Goal: Information Seeking & Learning: Check status

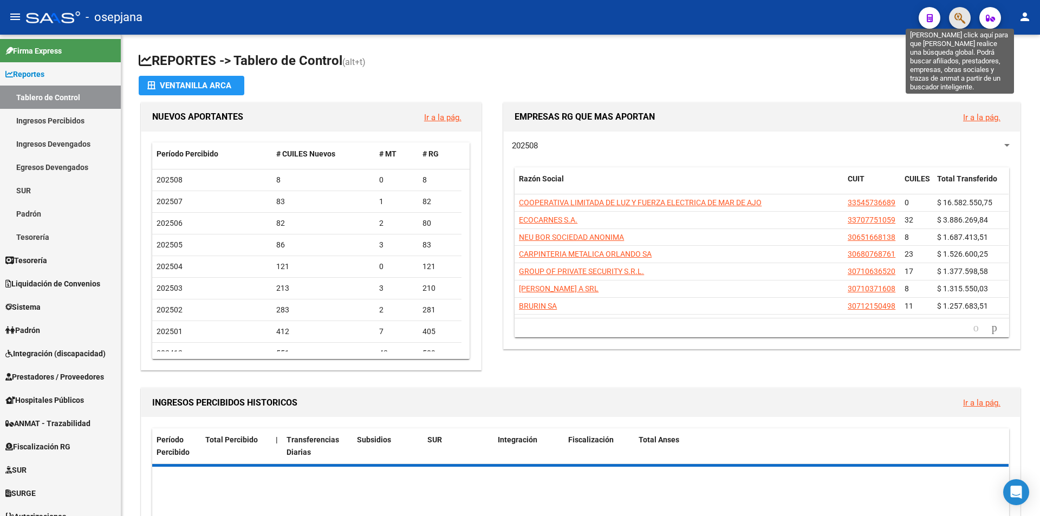
click at [960, 20] on icon "button" at bounding box center [960, 18] width 11 height 12
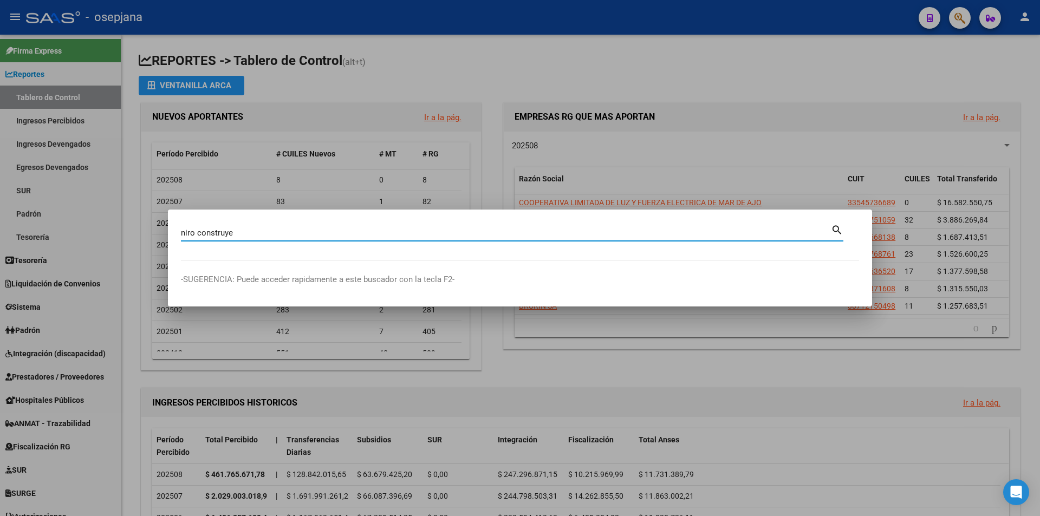
type input "niro construye"
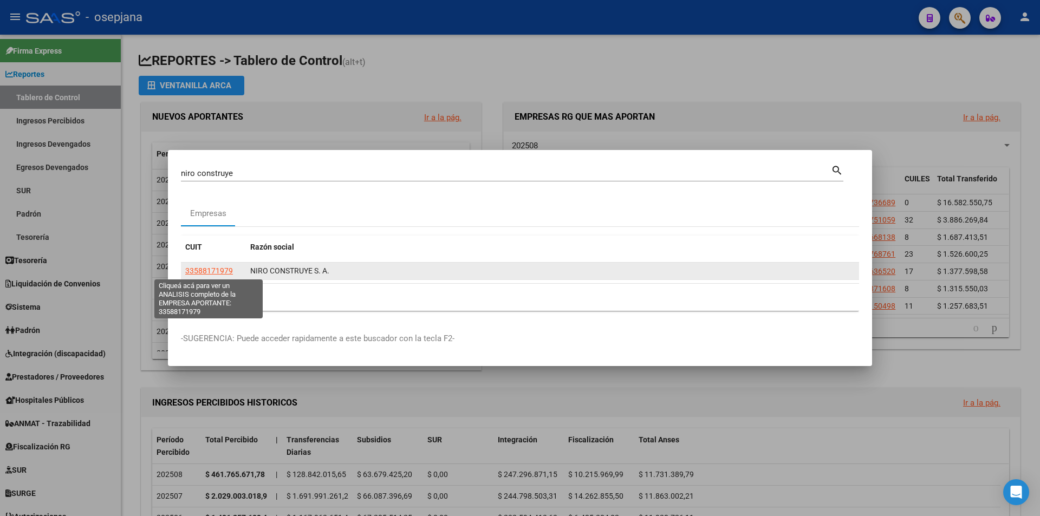
click at [224, 268] on span "33588171979" at bounding box center [209, 271] width 48 height 9
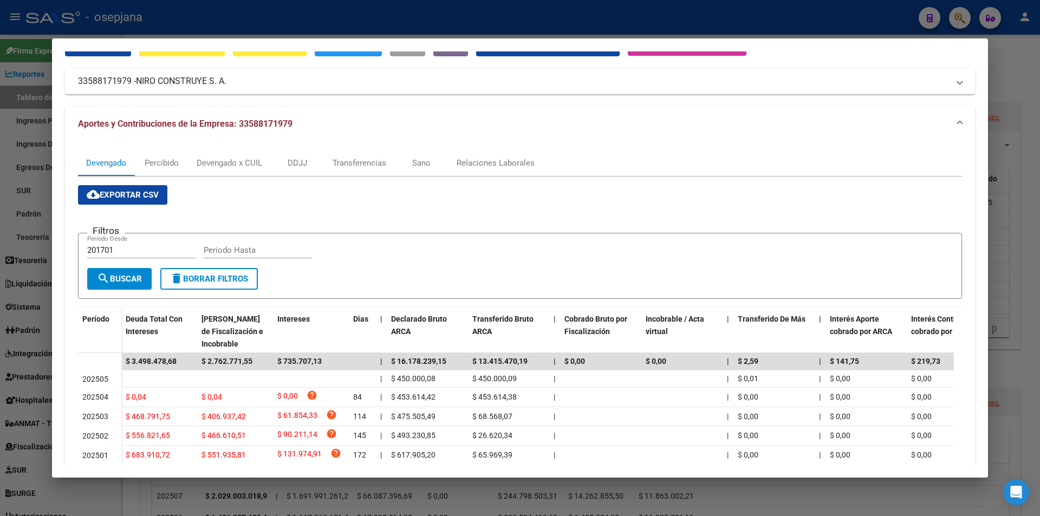
scroll to position [108, 0]
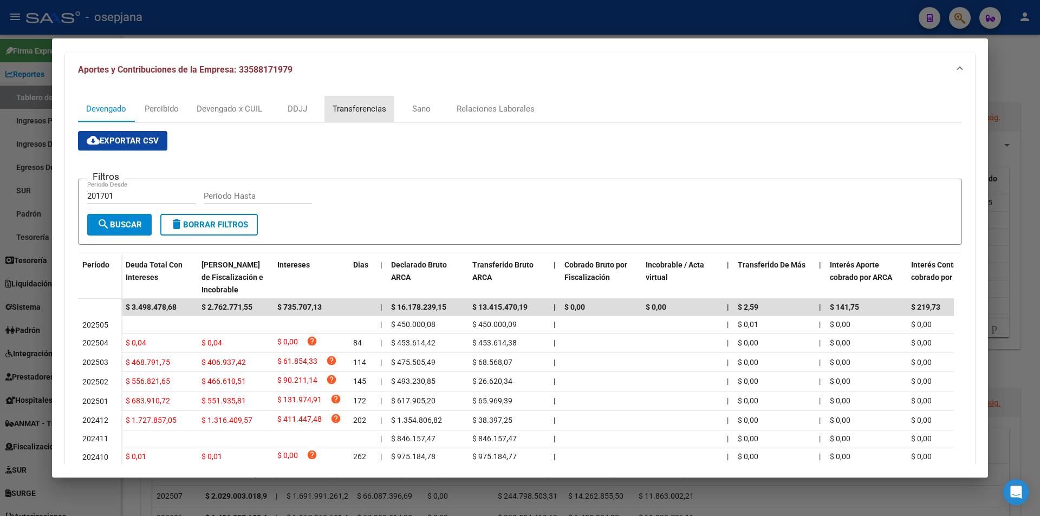
click at [372, 109] on div "Transferencias" at bounding box center [360, 109] width 54 height 12
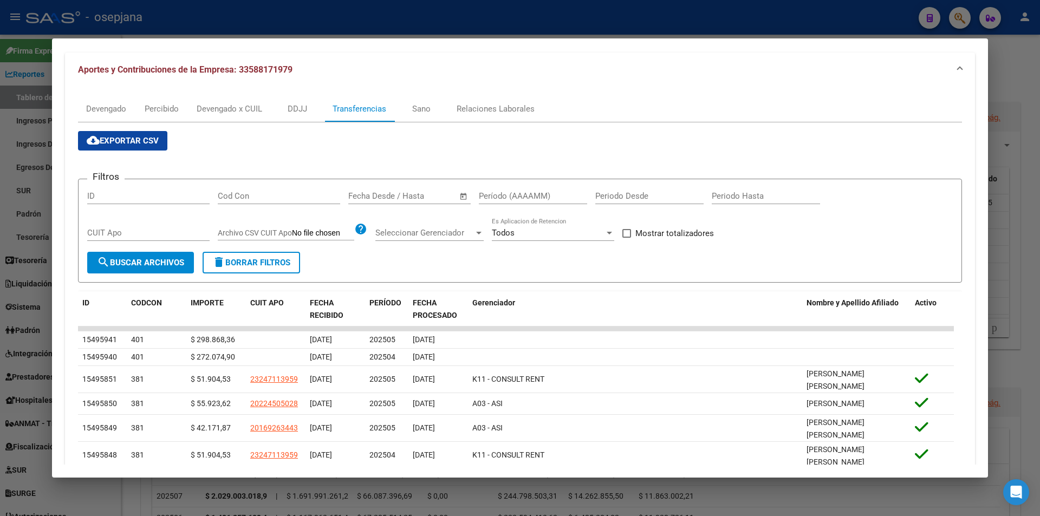
scroll to position [0, 0]
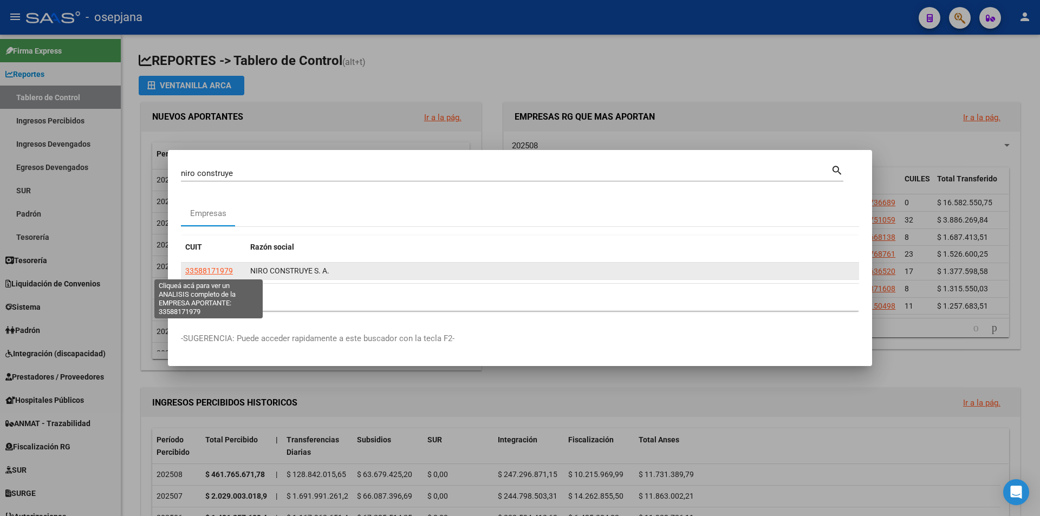
click at [211, 270] on span "33588171979" at bounding box center [209, 271] width 48 height 9
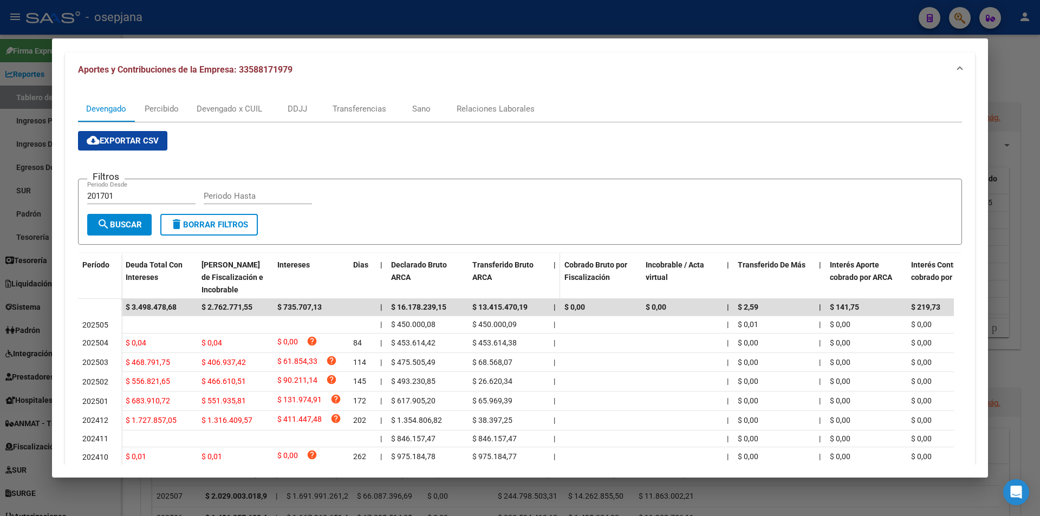
scroll to position [214, 0]
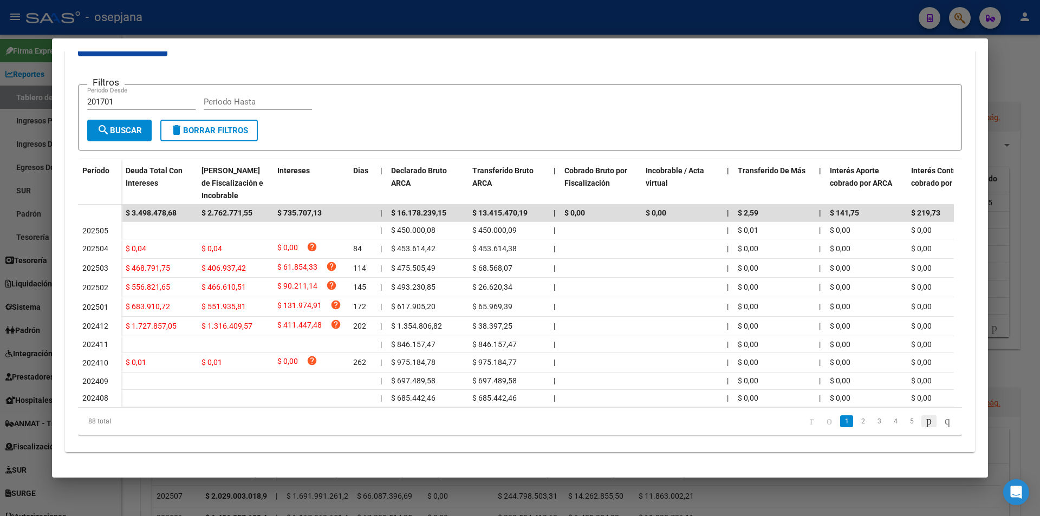
click at [925, 419] on icon "go to next page" at bounding box center [929, 421] width 9 height 13
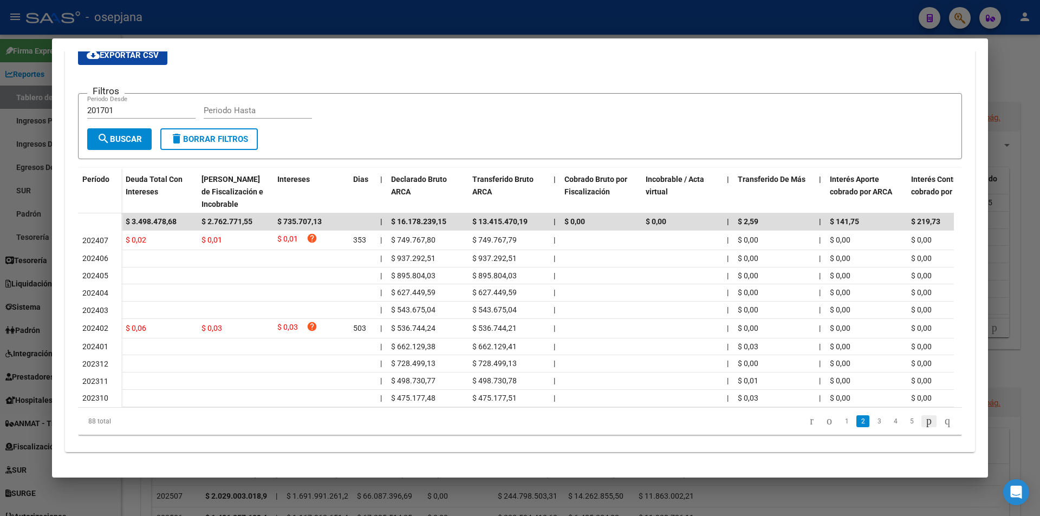
click at [925, 419] on icon "go to next page" at bounding box center [929, 421] width 9 height 13
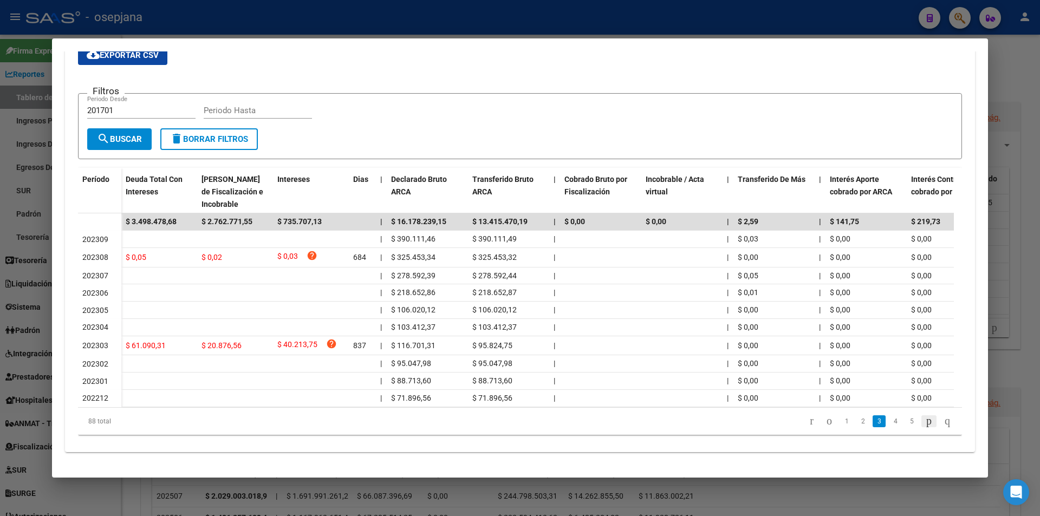
scroll to position [203, 0]
click at [825, 418] on icon "go to previous page" at bounding box center [829, 421] width 9 height 13
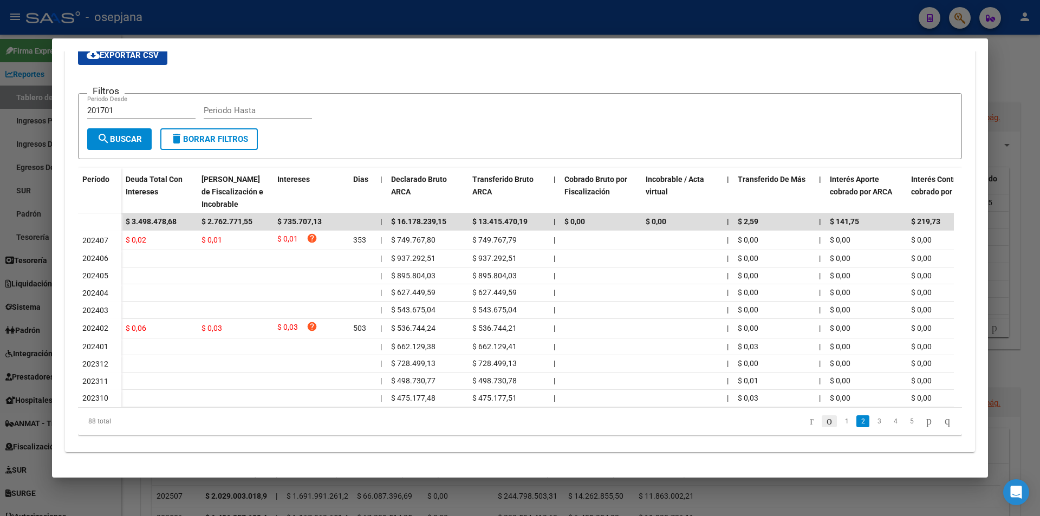
click at [825, 418] on icon "go to previous page" at bounding box center [829, 421] width 9 height 13
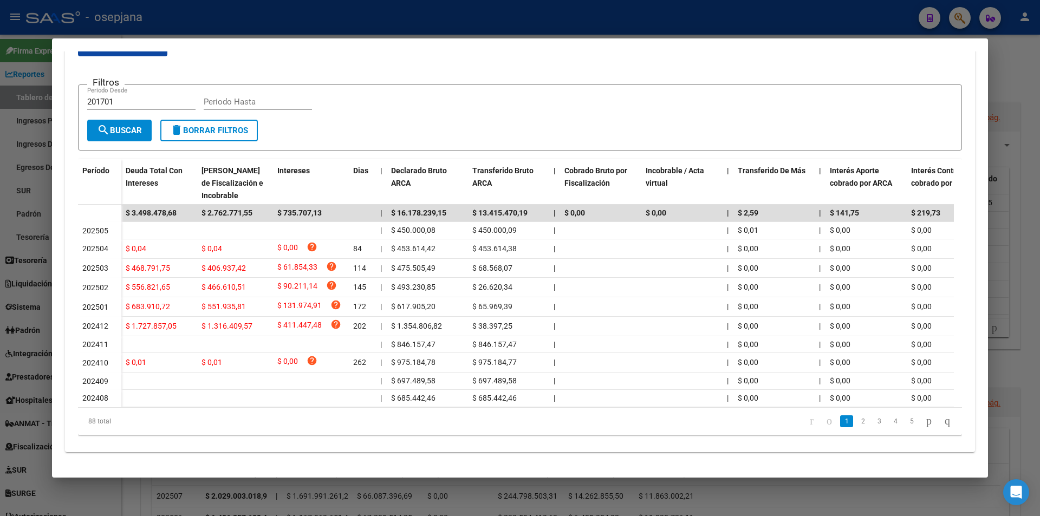
scroll to position [0, 462]
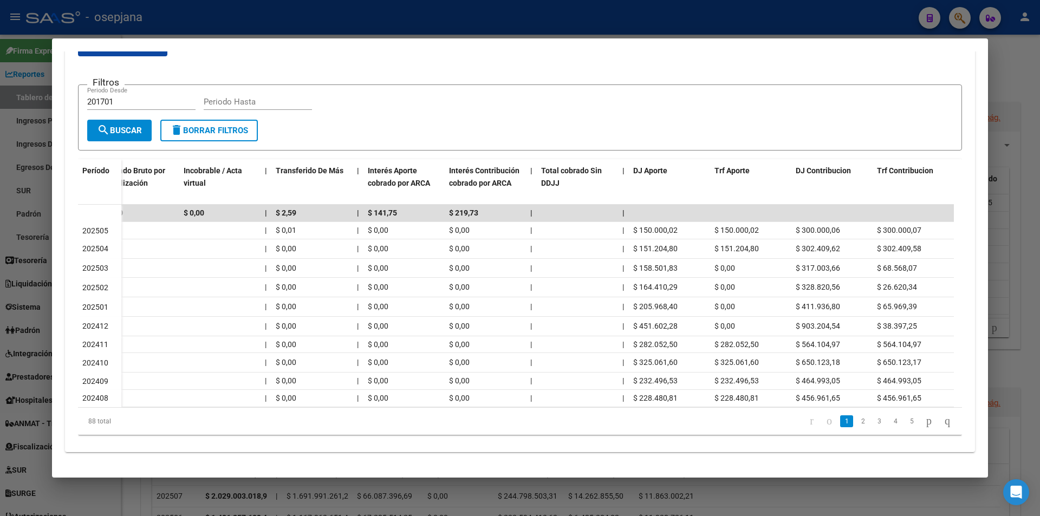
click at [807, 407] on datatable-body "$ 3.498.478,68 $ 2.762.771,55 $ 735.707,13 | $ 16.178.239,15 $ 13.415.470,19 | …" at bounding box center [516, 306] width 876 height 202
click at [925, 428] on icon "go to next page" at bounding box center [929, 421] width 9 height 13
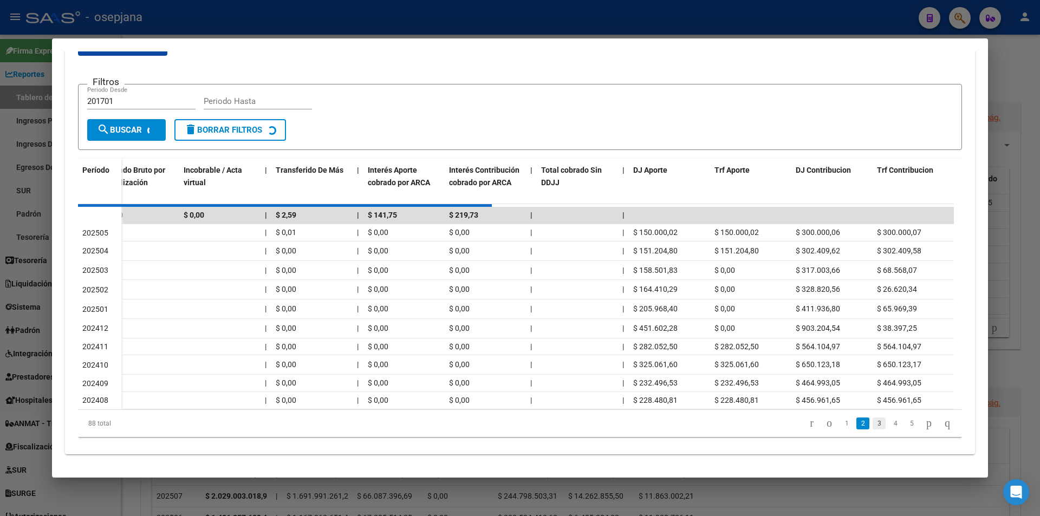
scroll to position [203, 0]
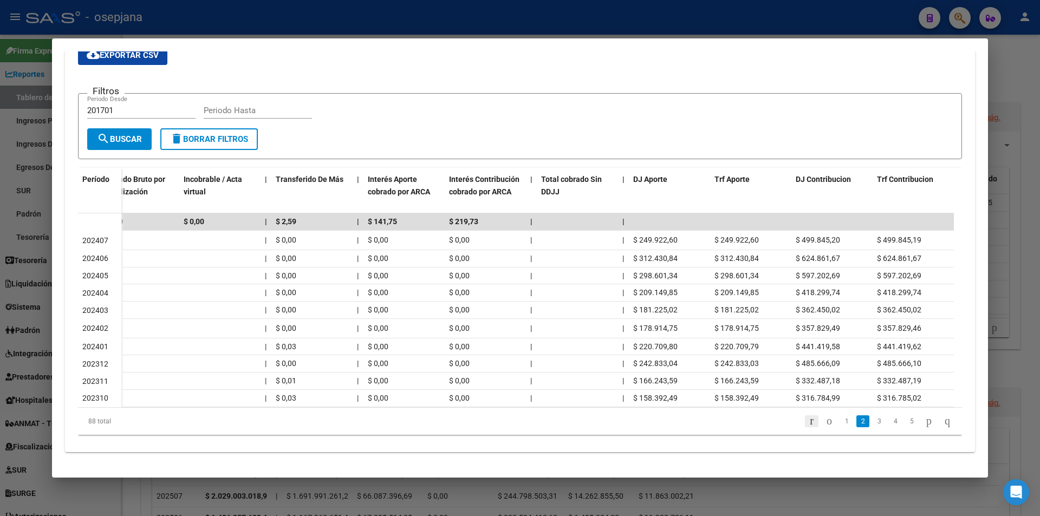
click at [809, 423] on icon "go to first page" at bounding box center [812, 421] width 7 height 13
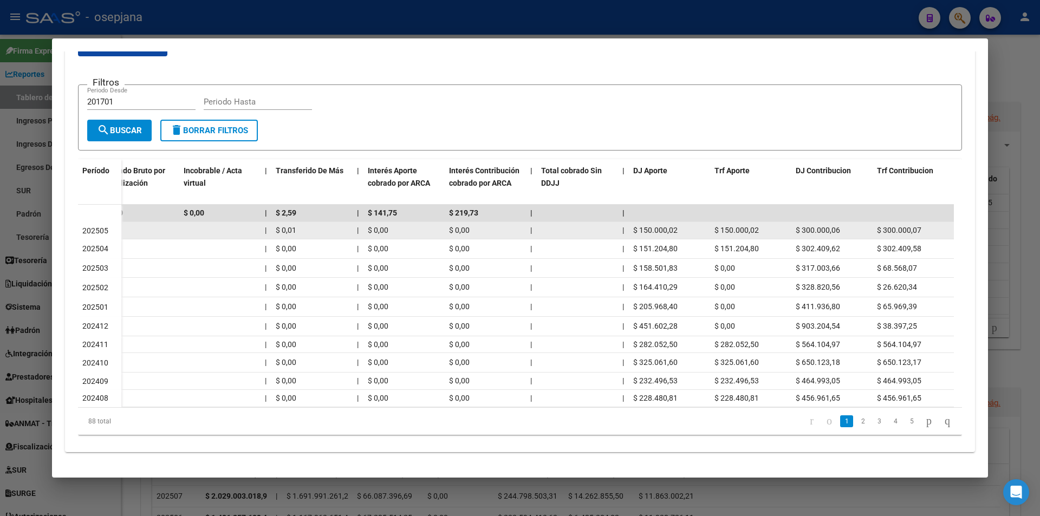
scroll to position [0, 0]
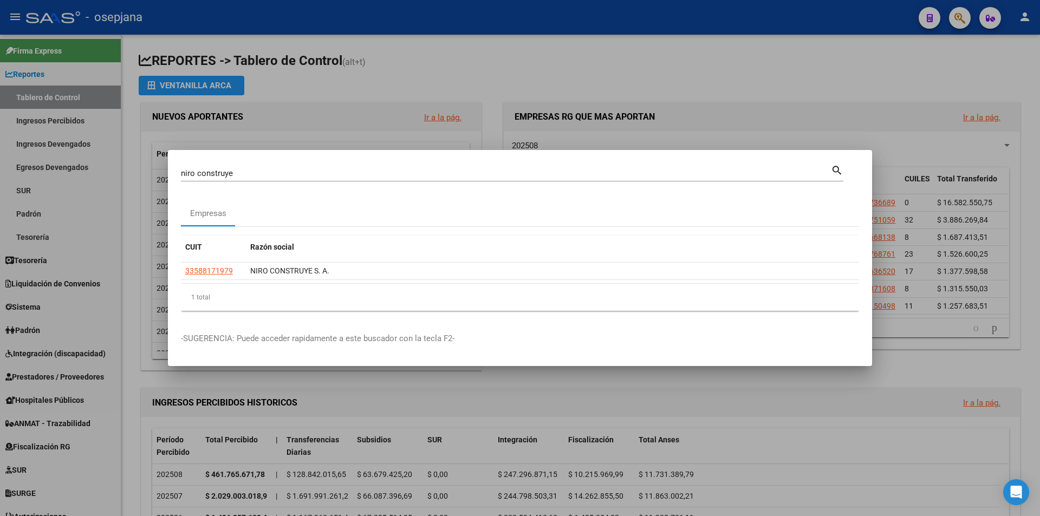
click at [463, 405] on div at bounding box center [520, 258] width 1040 height 516
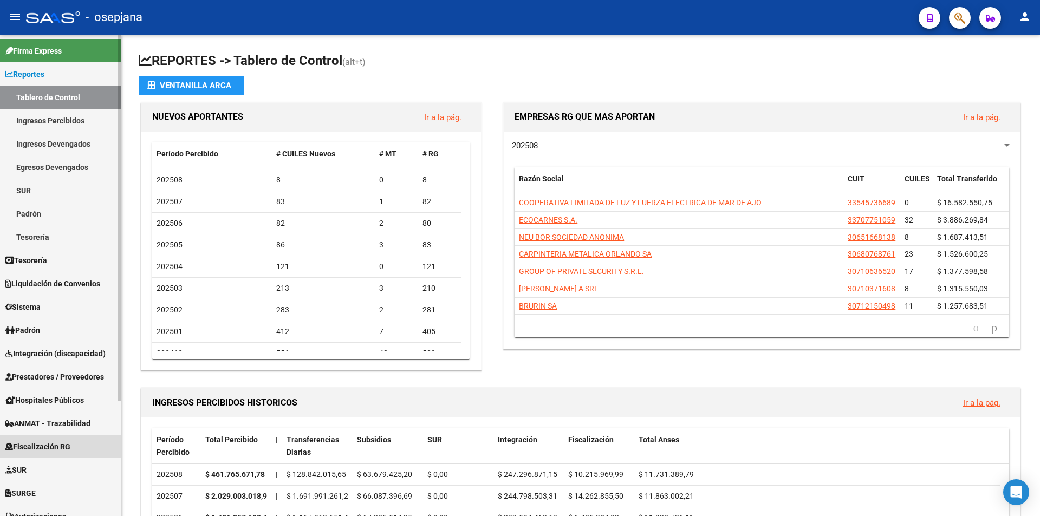
click at [40, 445] on span "Fiscalización RG" at bounding box center [37, 447] width 65 height 12
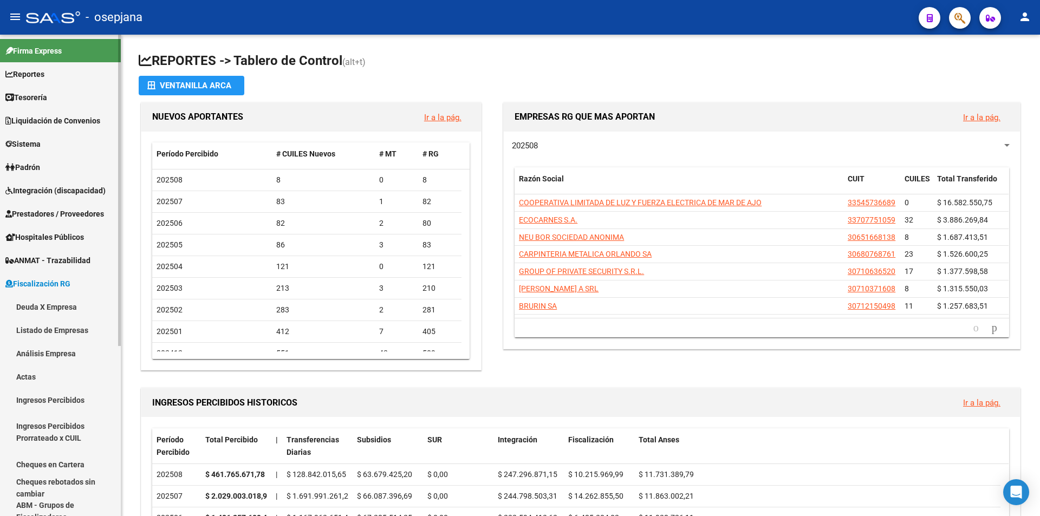
click at [45, 301] on link "Deuda X Empresa" at bounding box center [60, 306] width 121 height 23
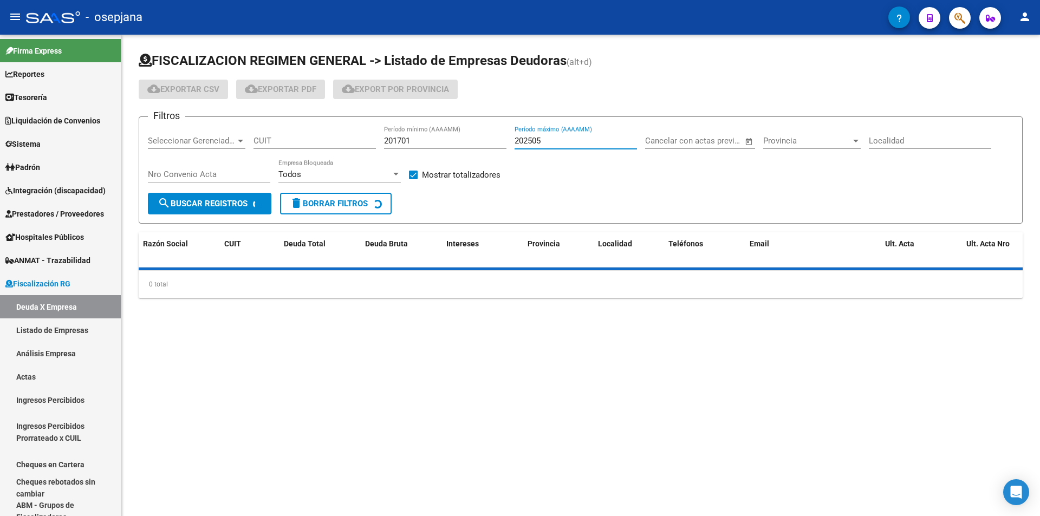
click at [540, 139] on input "202505" at bounding box center [576, 141] width 122 height 10
click at [539, 139] on input "202505" at bounding box center [576, 141] width 122 height 10
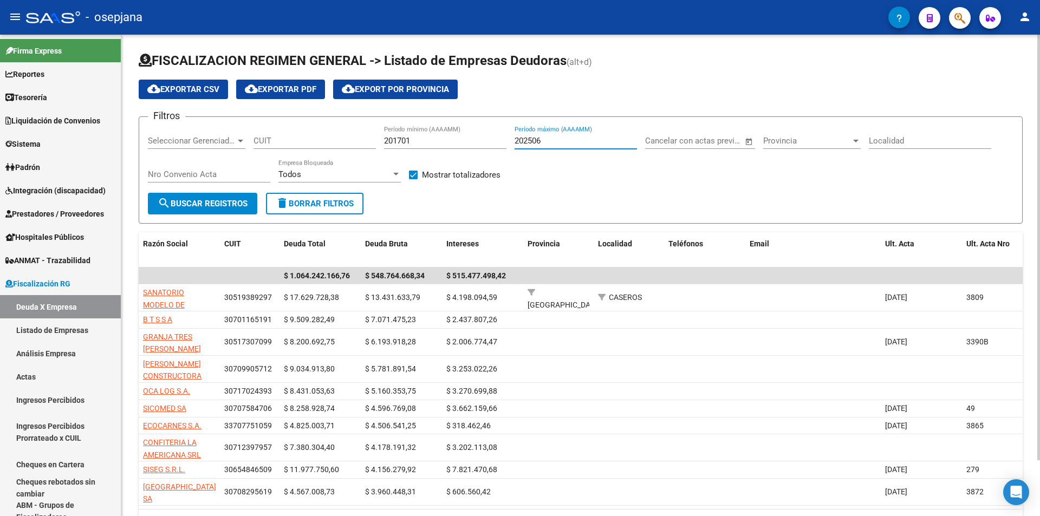
type input "202506"
click at [219, 199] on span "search Buscar Registros" at bounding box center [203, 204] width 90 height 10
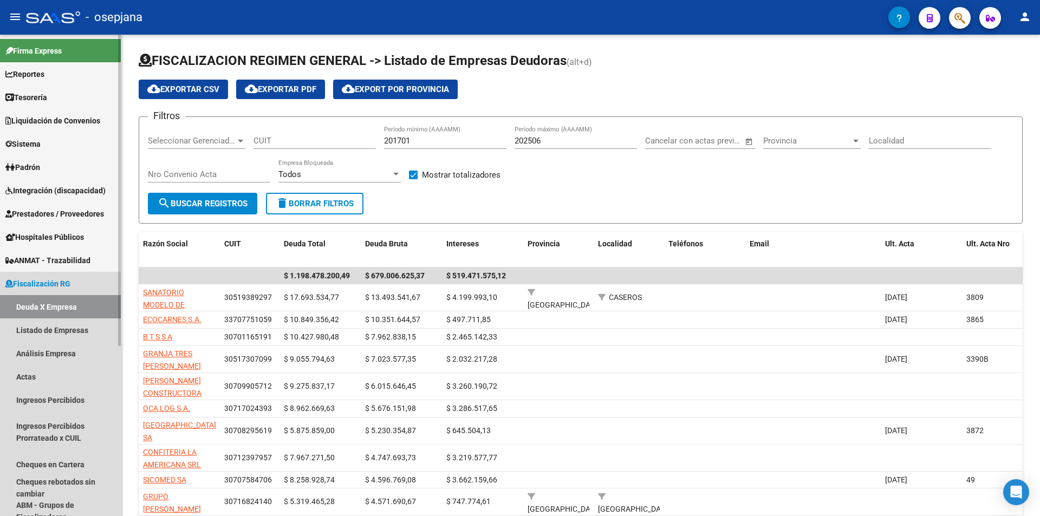
click at [37, 287] on span "Fiscalización RG" at bounding box center [37, 284] width 65 height 12
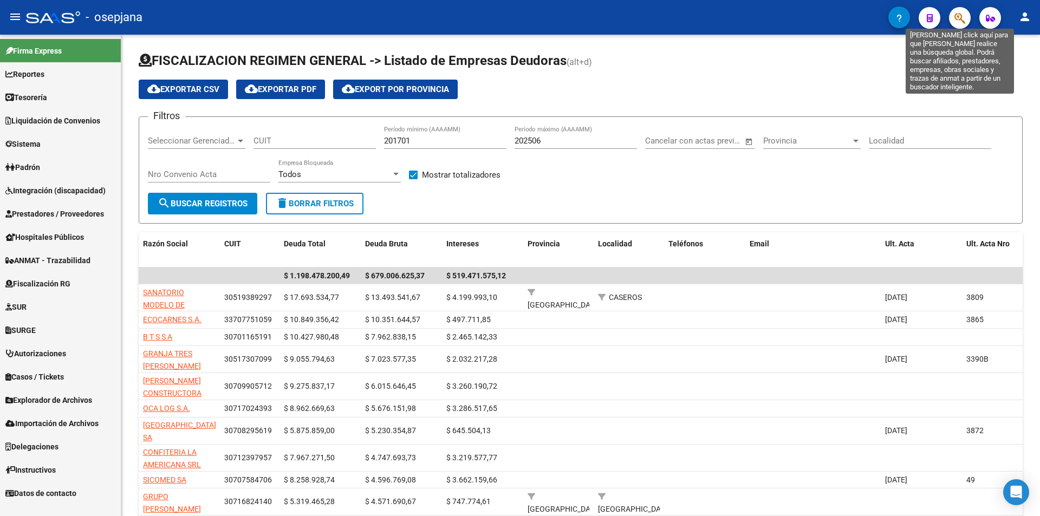
click at [965, 17] on icon "button" at bounding box center [960, 18] width 11 height 12
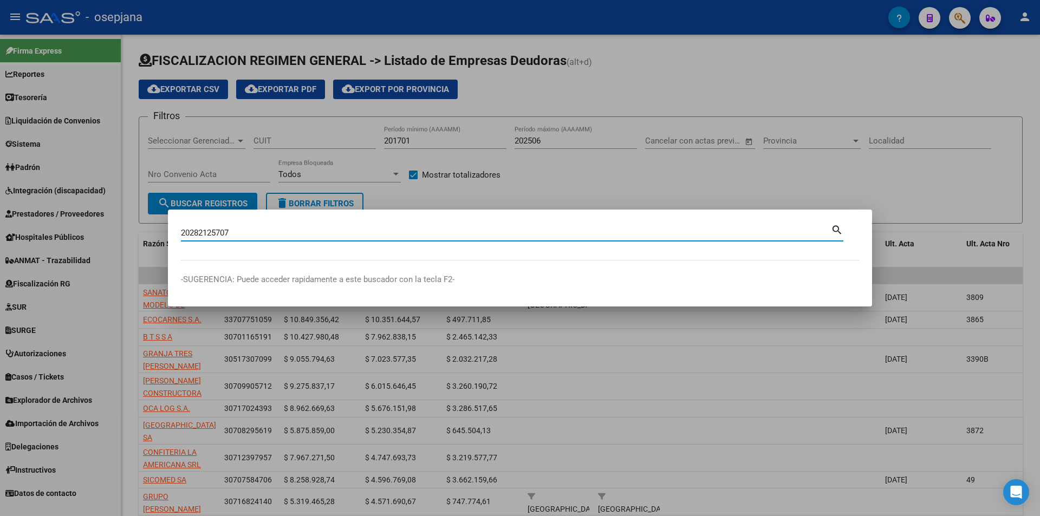
type input "20282125707"
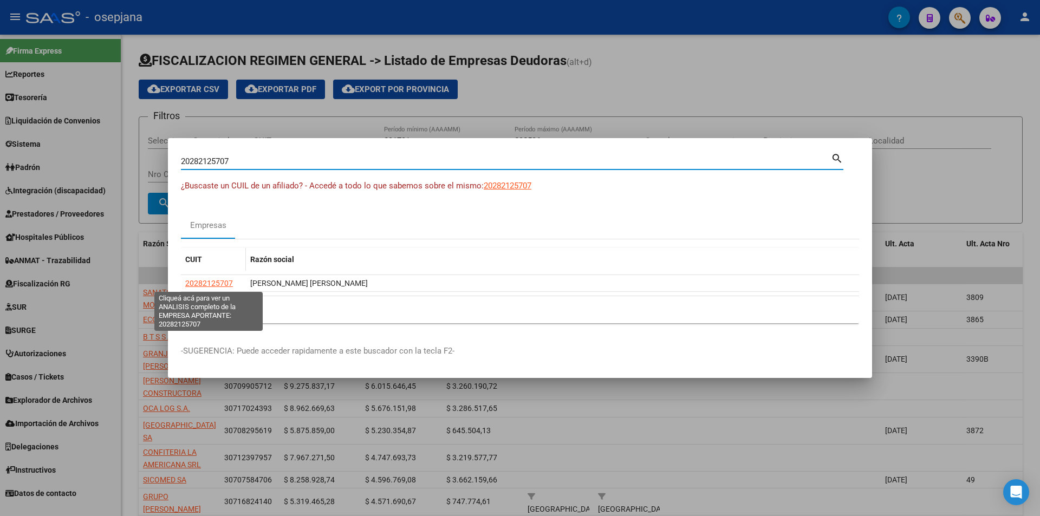
click at [227, 283] on span "20282125707" at bounding box center [209, 283] width 48 height 9
type textarea "20282125707"
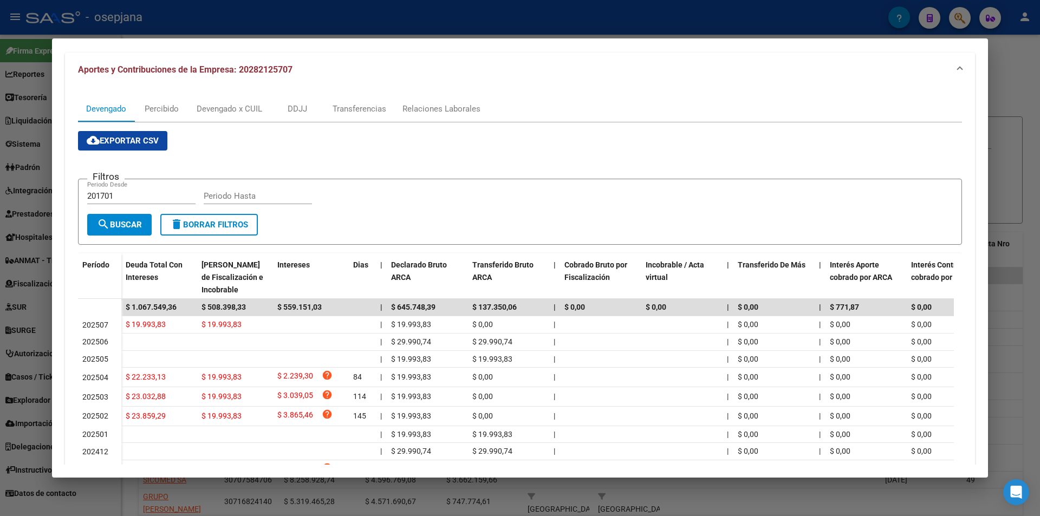
scroll to position [208, 0]
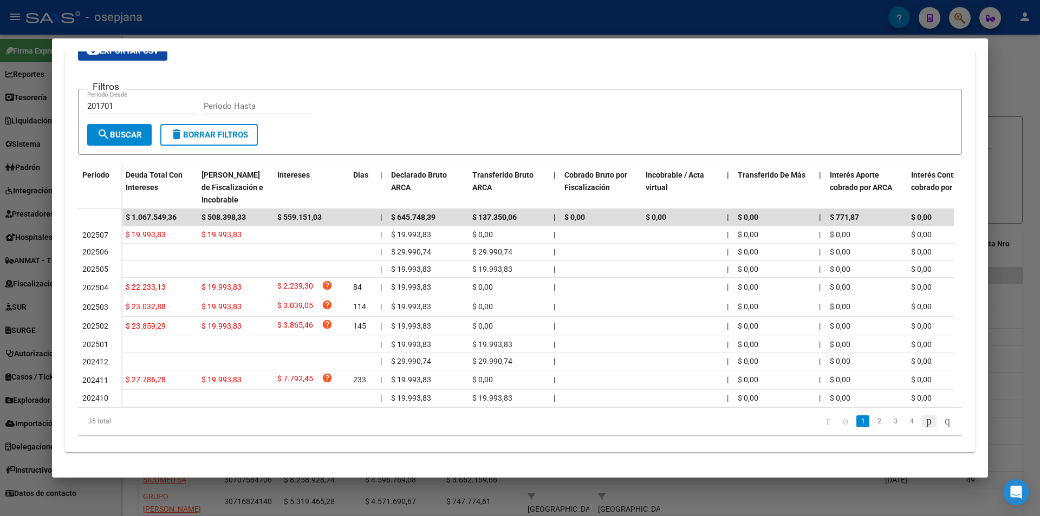
click at [925, 419] on icon "go to next page" at bounding box center [929, 421] width 9 height 13
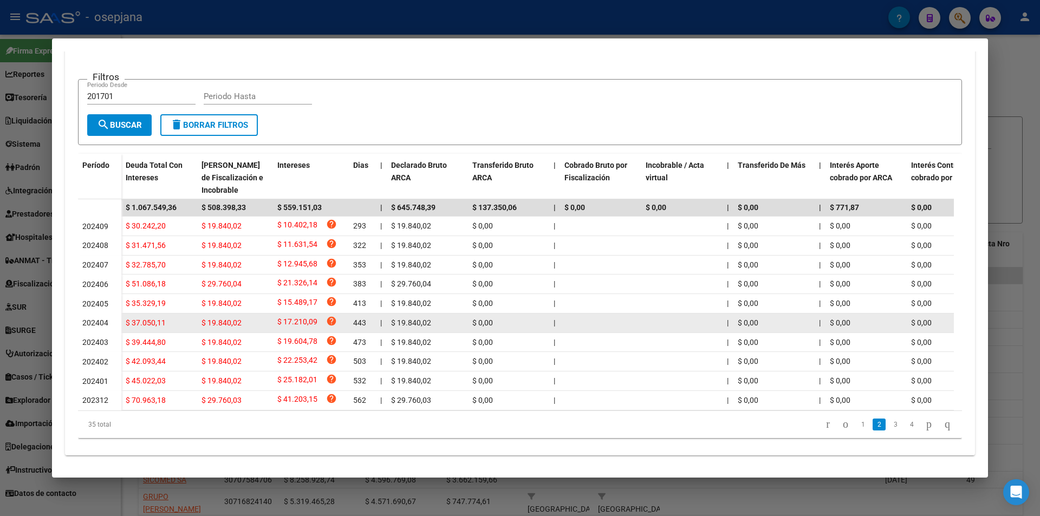
scroll to position [224, 0]
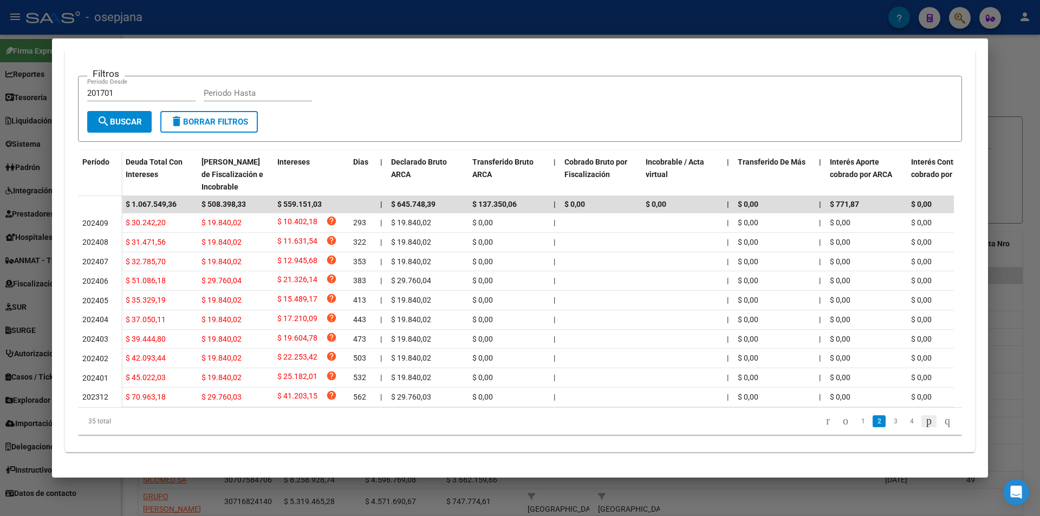
click at [925, 420] on icon "go to next page" at bounding box center [929, 421] width 9 height 13
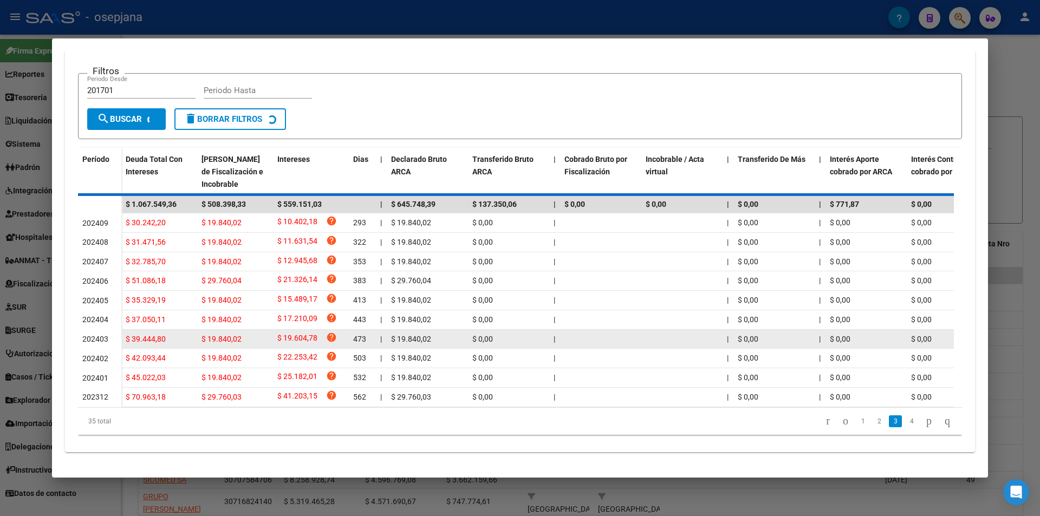
scroll to position [222, 0]
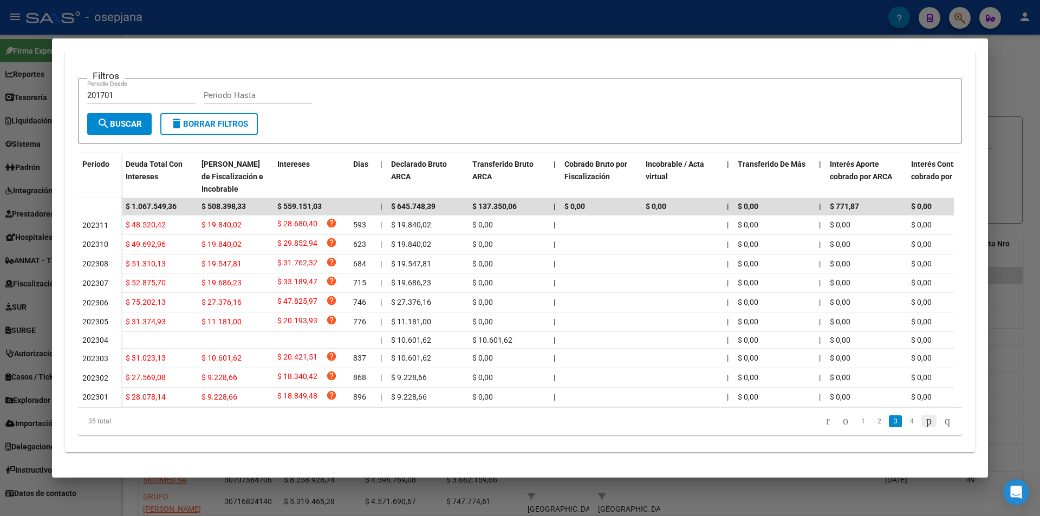
click at [925, 420] on icon "go to next page" at bounding box center [929, 421] width 9 height 13
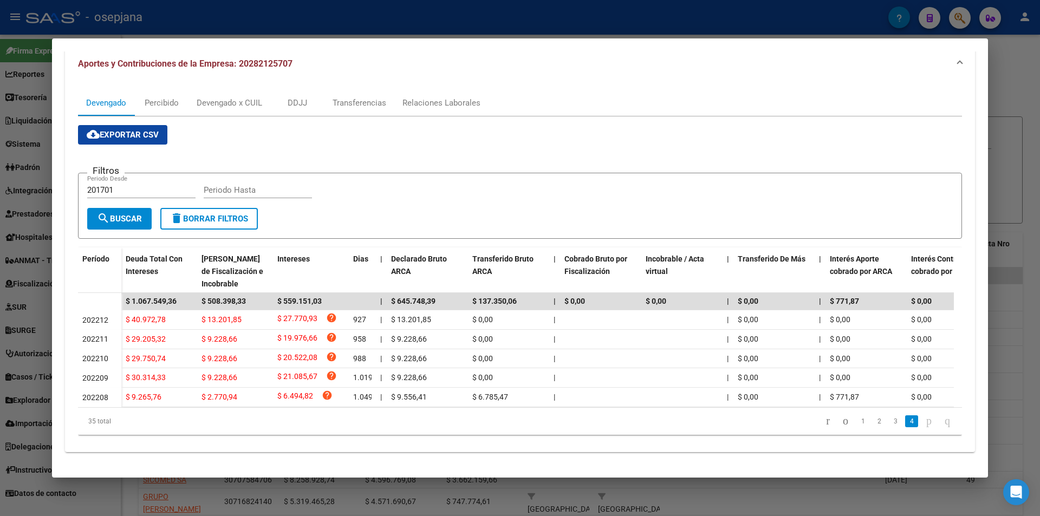
scroll to position [125, 0]
click at [925, 420] on icon "go to next page" at bounding box center [929, 421] width 9 height 13
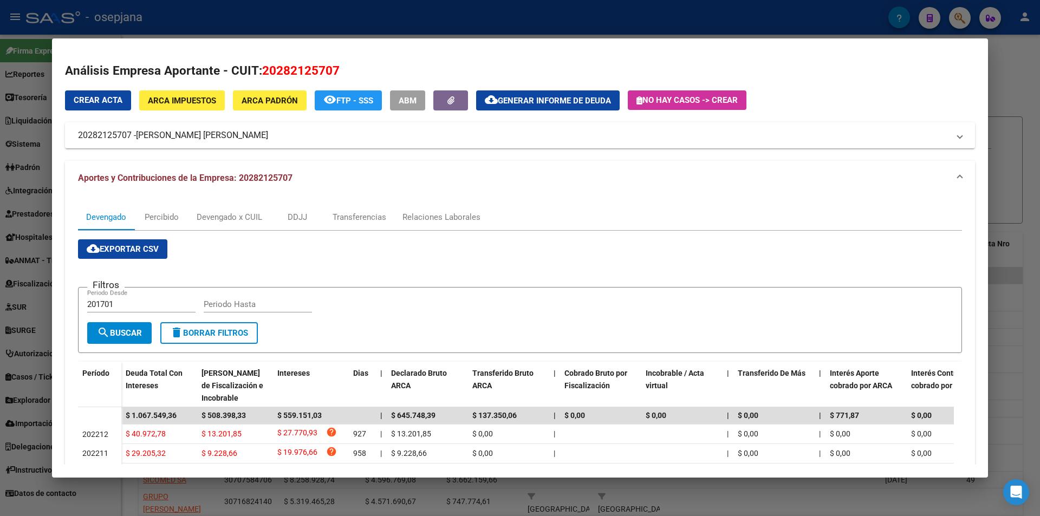
click at [205, 99] on span "ARCA Impuestos" at bounding box center [182, 101] width 68 height 10
click at [535, 102] on span "Generar informe de deuda" at bounding box center [554, 101] width 113 height 10
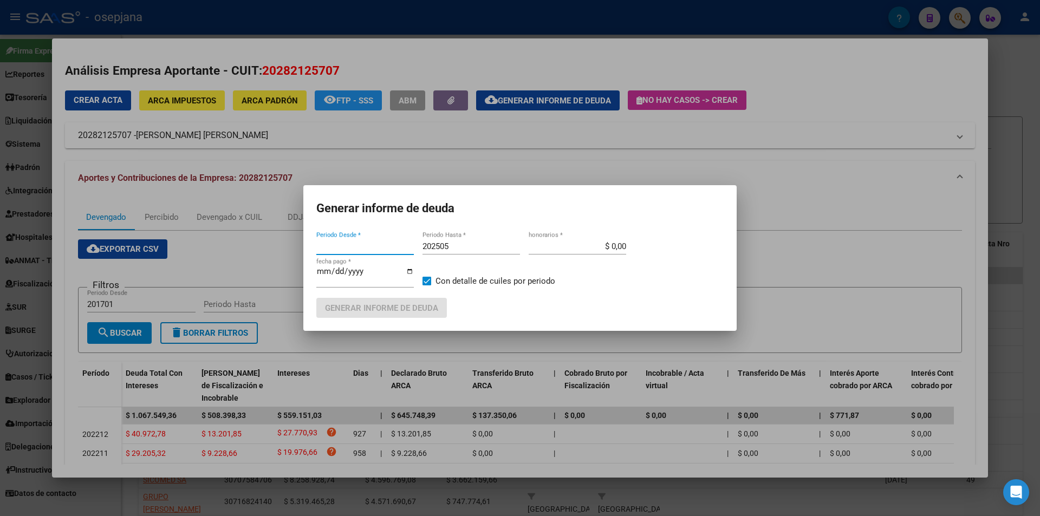
type input "201701"
drag, startPoint x: 455, startPoint y: 251, endPoint x: 447, endPoint y: 249, distance: 8.4
click at [447, 249] on input "202505" at bounding box center [472, 247] width 98 height 10
type input "202507"
click at [615, 244] on input "$ 0,00" at bounding box center [578, 247] width 98 height 10
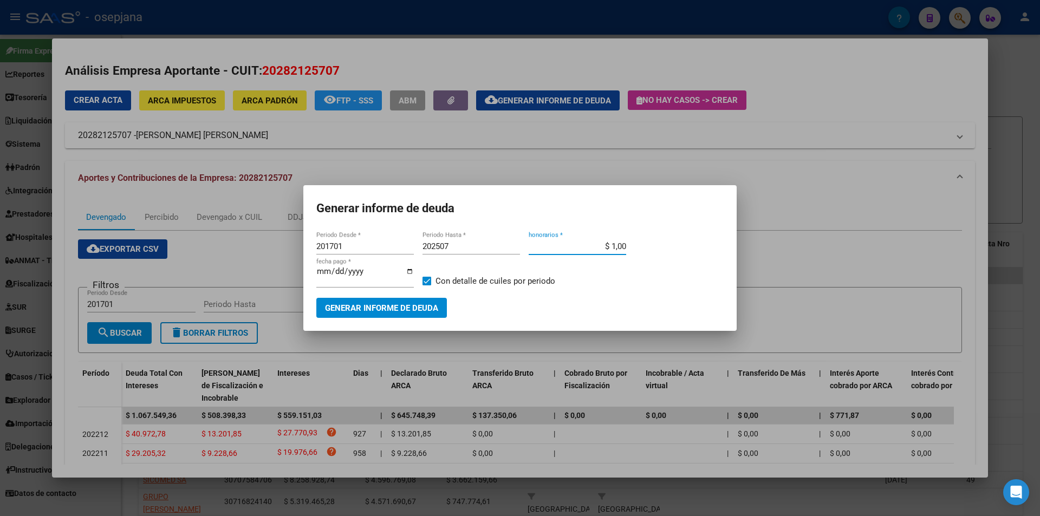
type input "$ 10,00"
type input "[DATE]"
click at [414, 312] on span "Generar informe de deuda" at bounding box center [381, 308] width 113 height 10
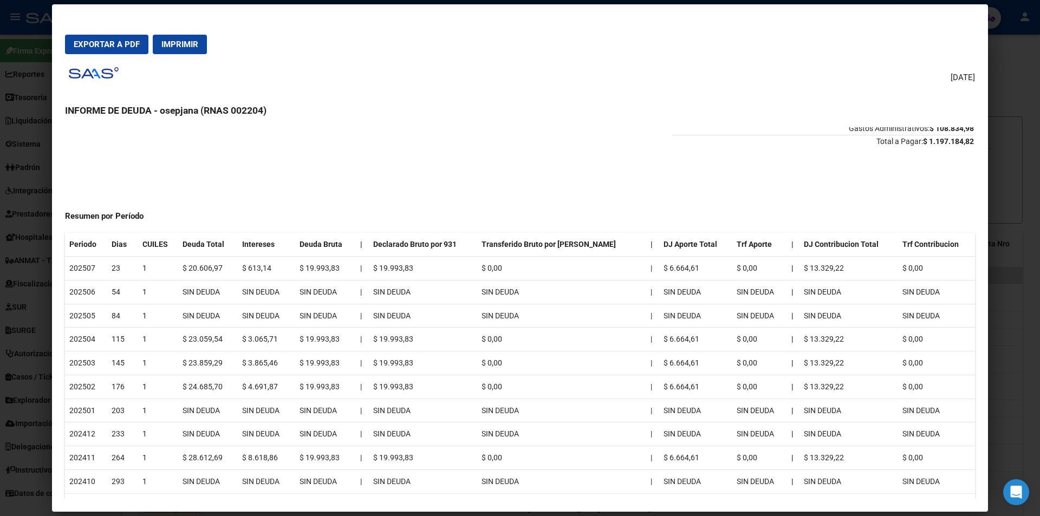
scroll to position [108, 0]
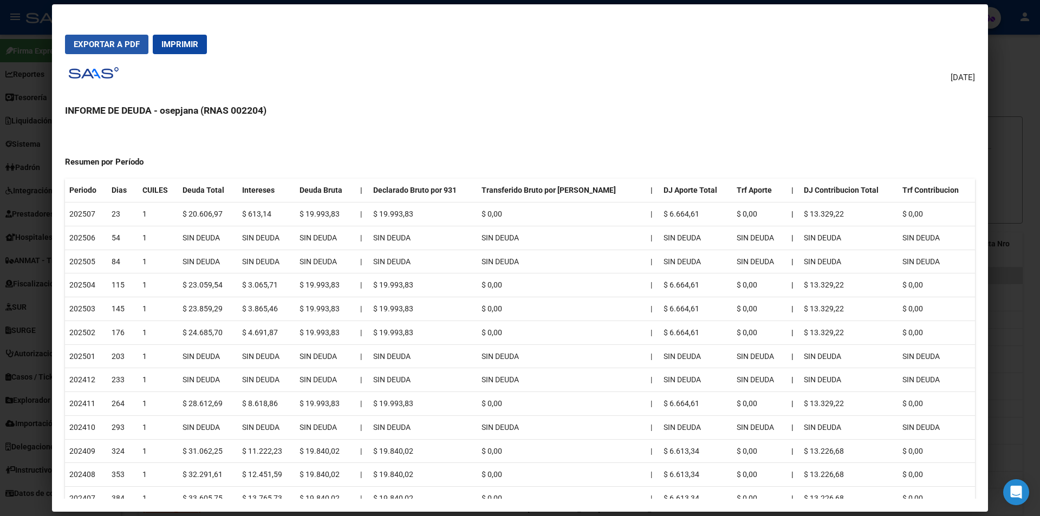
click at [114, 44] on span "Exportar a PDF" at bounding box center [107, 45] width 66 height 10
click at [34, 111] on div at bounding box center [520, 258] width 1040 height 516
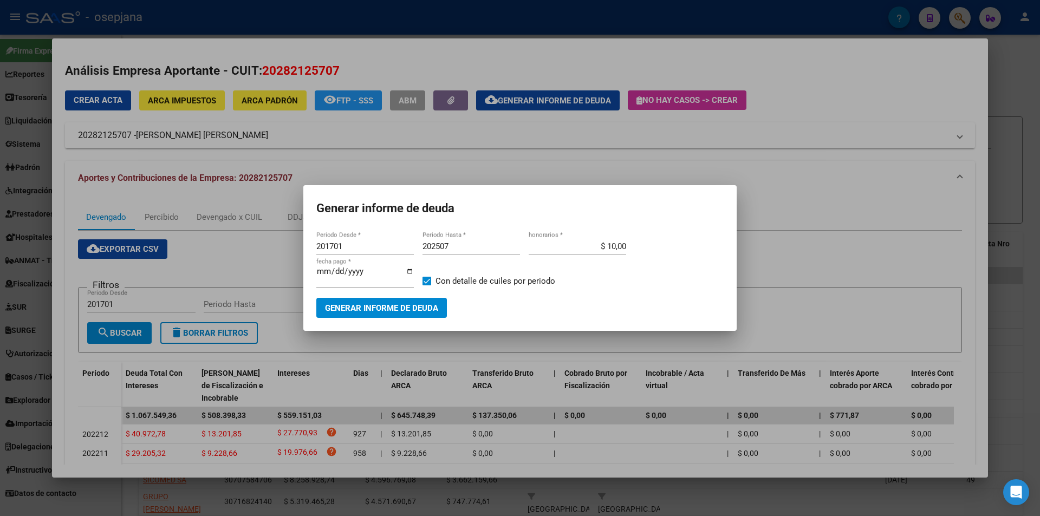
click at [21, 254] on div at bounding box center [520, 258] width 1040 height 516
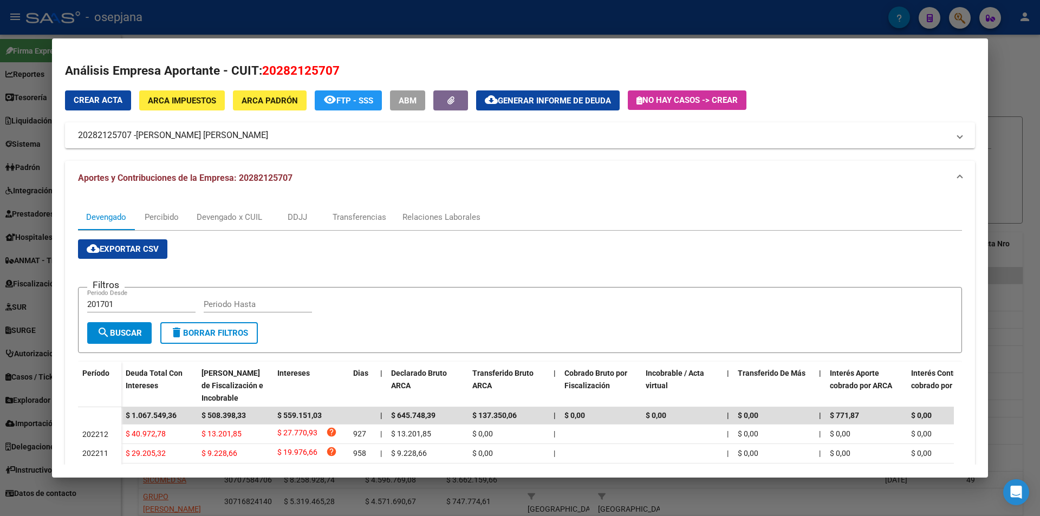
click at [21, 253] on div at bounding box center [520, 258] width 1040 height 516
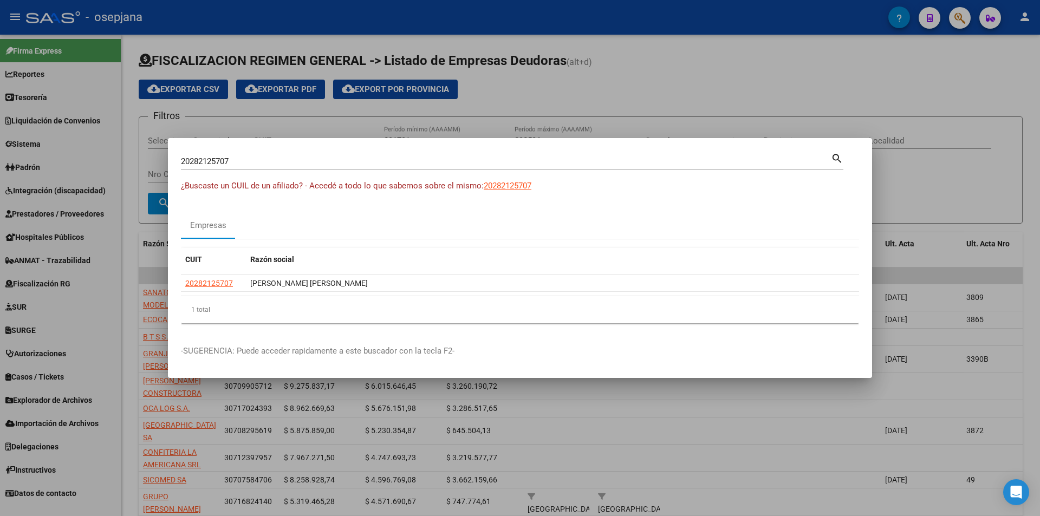
click at [58, 306] on div at bounding box center [520, 258] width 1040 height 516
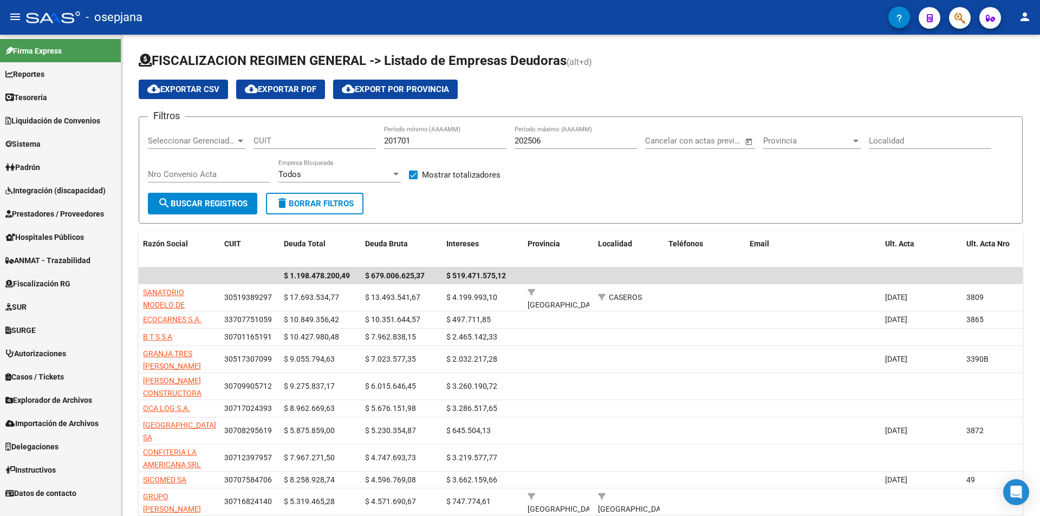
click at [57, 400] on span "Explorador de Archivos" at bounding box center [48, 401] width 87 height 12
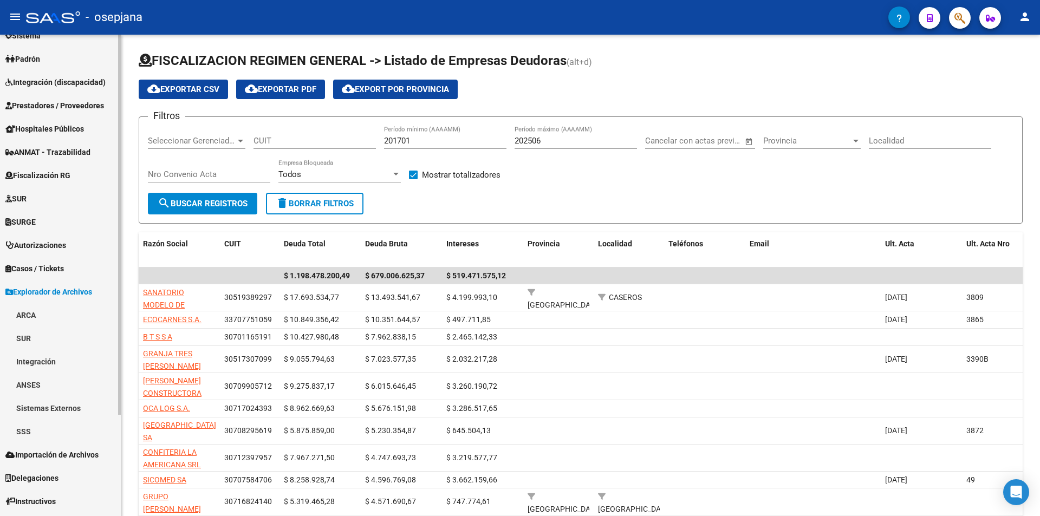
scroll to position [128, 0]
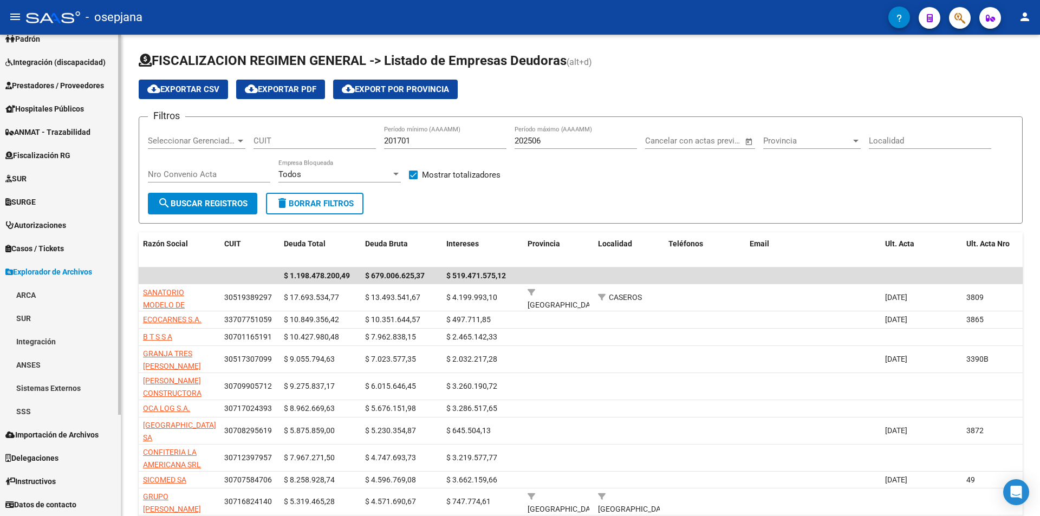
click at [41, 296] on link "ARCA" at bounding box center [60, 294] width 121 height 23
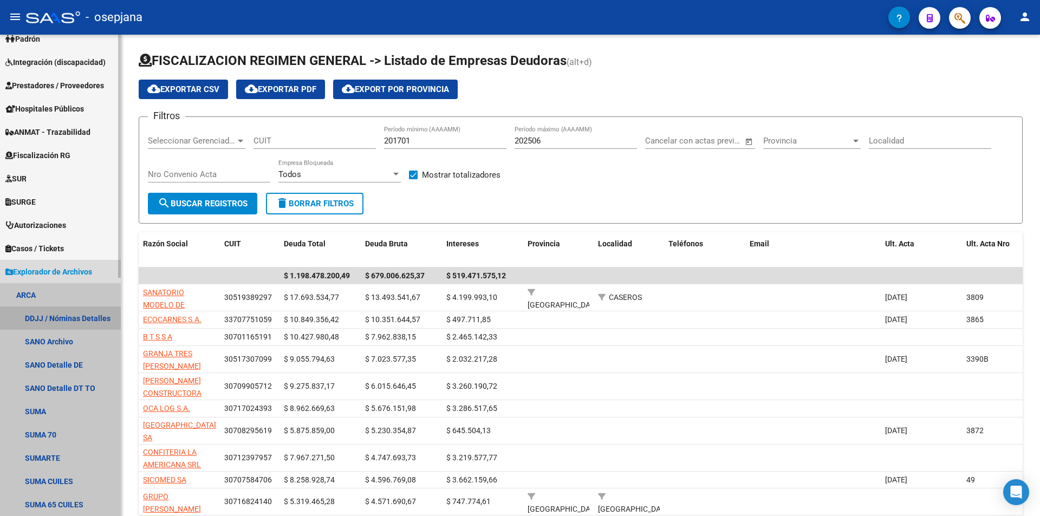
click at [69, 318] on link "DDJJ / Nóminas Detalles" at bounding box center [60, 318] width 121 height 23
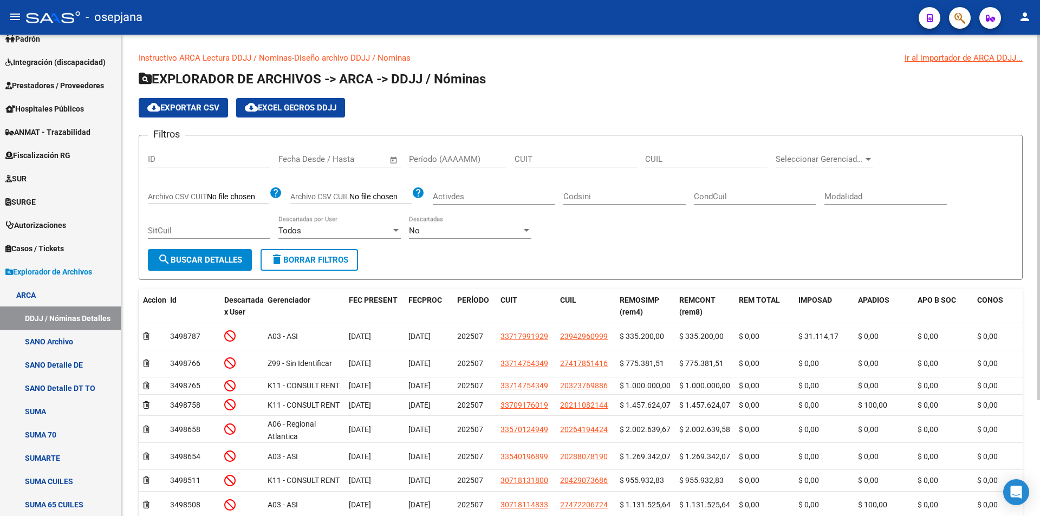
click at [526, 157] on input "CUIT" at bounding box center [576, 159] width 122 height 10
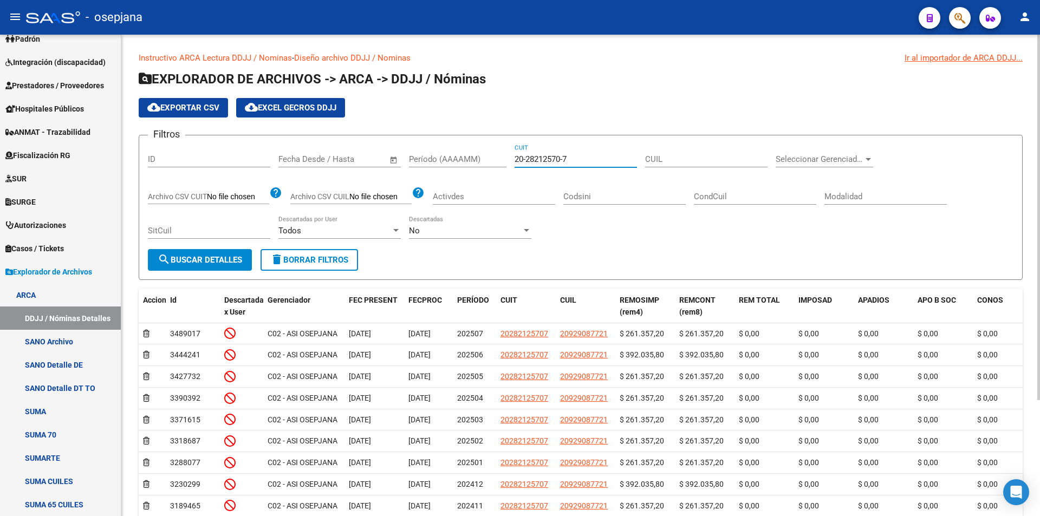
type input "20-28212570-7"
click at [420, 158] on input "Período (AAAAMM)" at bounding box center [458, 159] width 98 height 10
type input "202309"
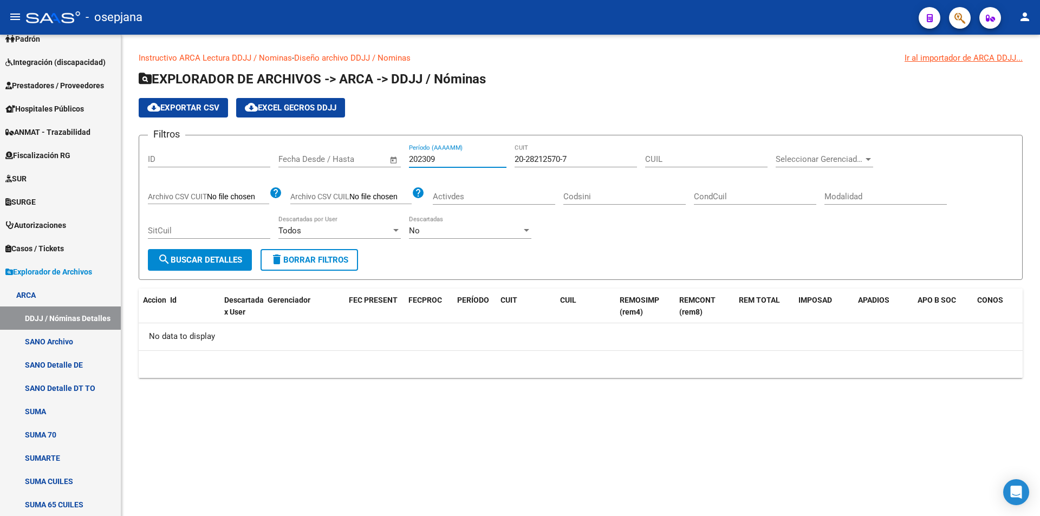
drag, startPoint x: 443, startPoint y: 156, endPoint x: 368, endPoint y: 163, distance: 75.1
click at [368, 163] on div "Filtros ID Start date – End date Fecha Desde / Hasta 202309 Período (AAAAMM) 20…" at bounding box center [581, 196] width 866 height 105
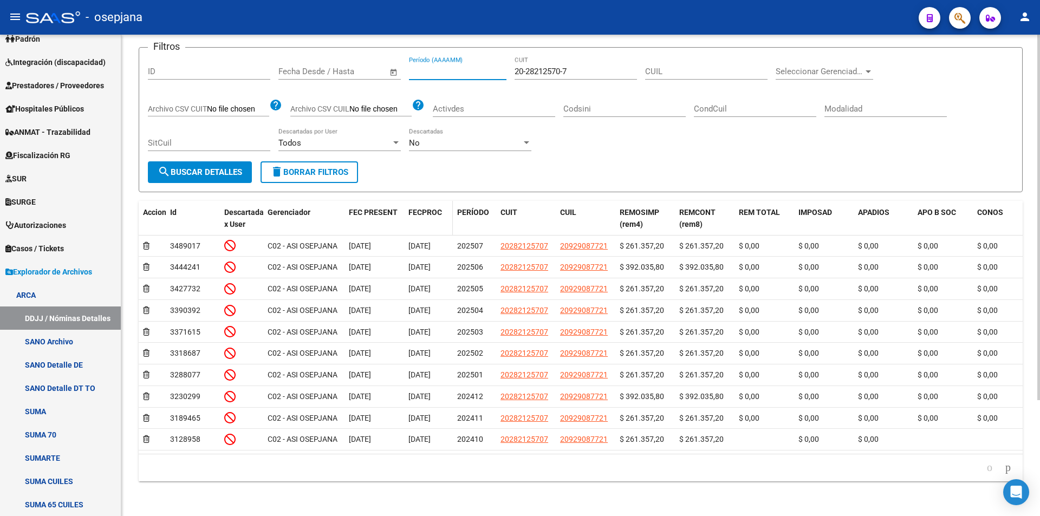
scroll to position [152, 0]
click at [1005, 464] on icon "go to next page" at bounding box center [1008, 467] width 9 height 13
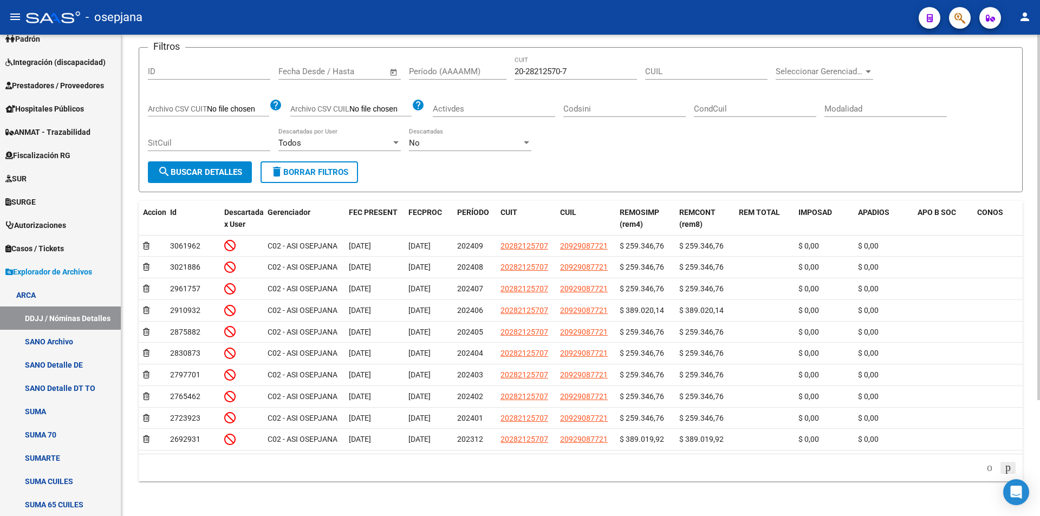
click at [1005, 464] on icon "go to next page" at bounding box center [1008, 467] width 9 height 13
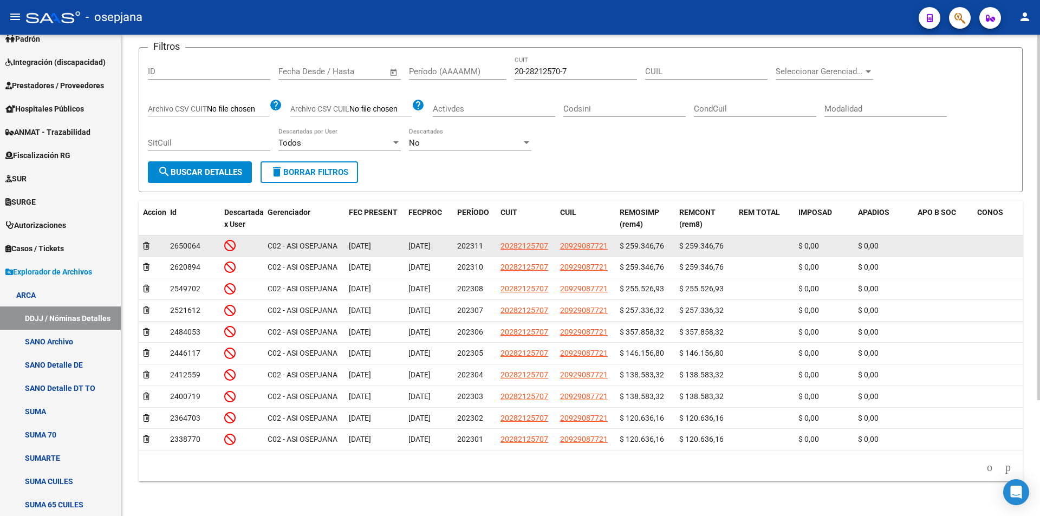
scroll to position [0, 0]
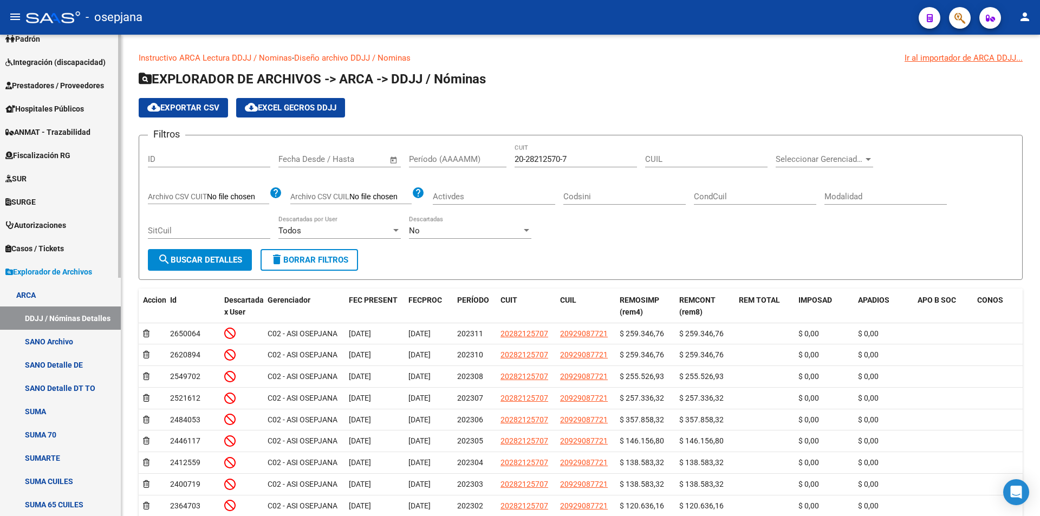
click at [34, 268] on span "Explorador de Archivos" at bounding box center [48, 272] width 87 height 12
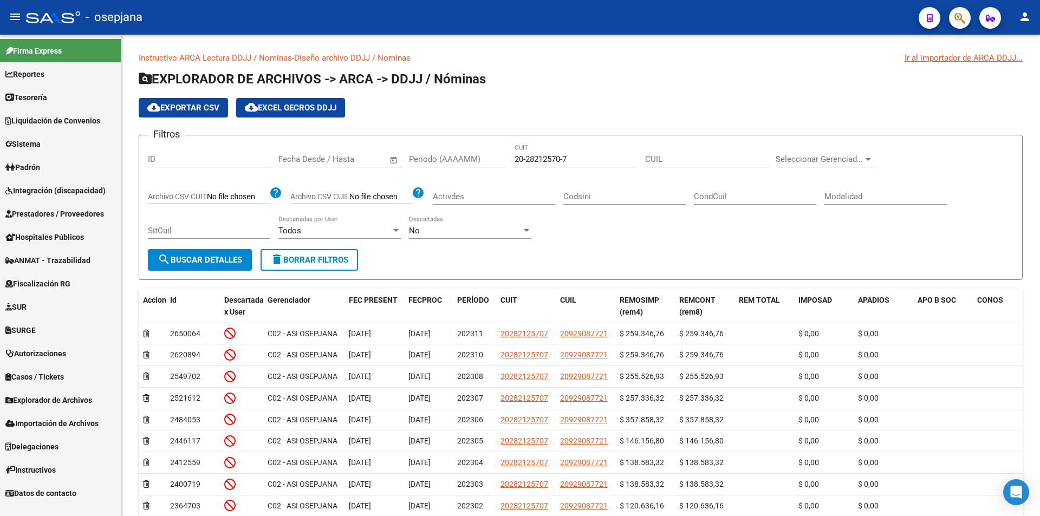
click at [36, 425] on span "Importación de Archivos" at bounding box center [51, 424] width 93 height 12
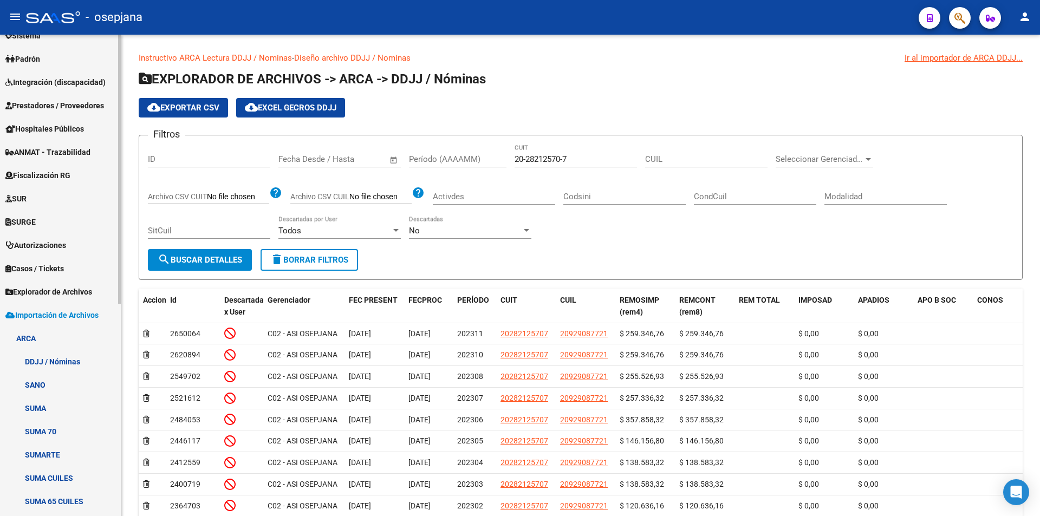
click at [54, 363] on link "DDJJ / Nóminas" at bounding box center [60, 361] width 121 height 23
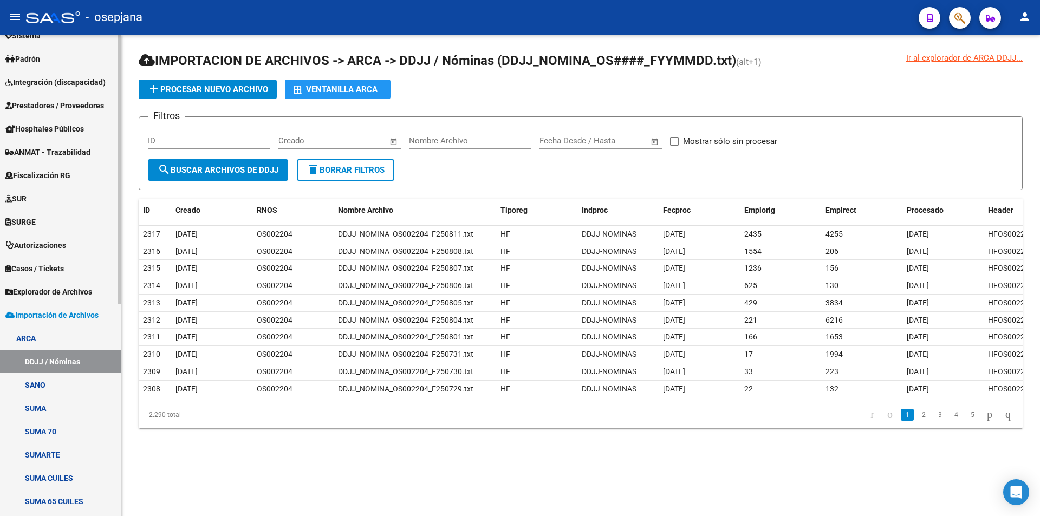
click at [45, 291] on span "Explorador de Archivos" at bounding box center [48, 292] width 87 height 12
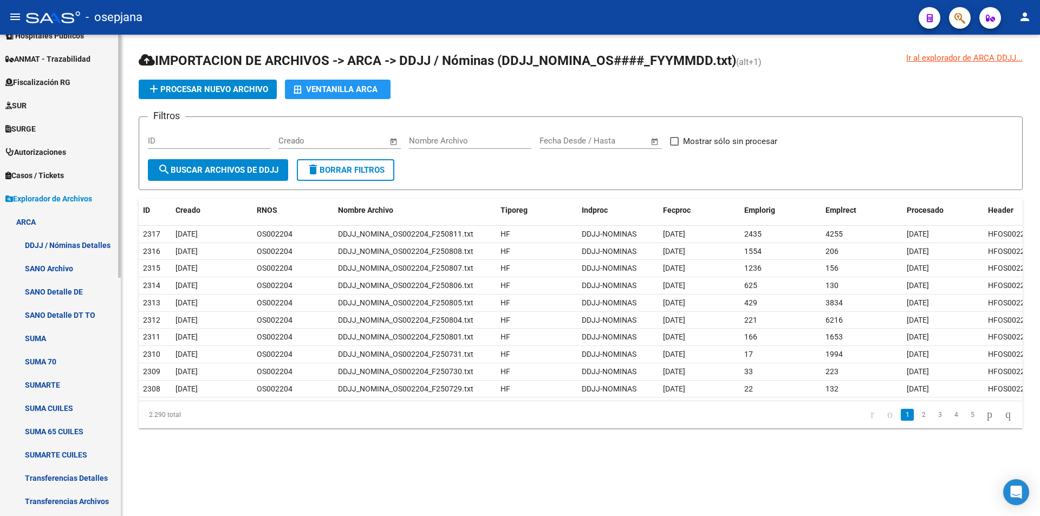
scroll to position [39, 0]
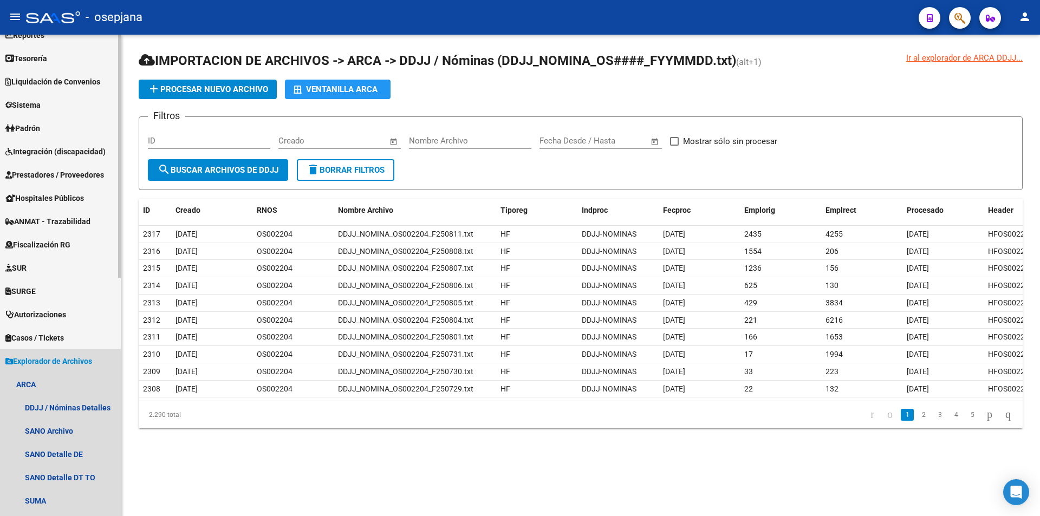
click at [28, 360] on span "Explorador de Archivos" at bounding box center [48, 361] width 87 height 12
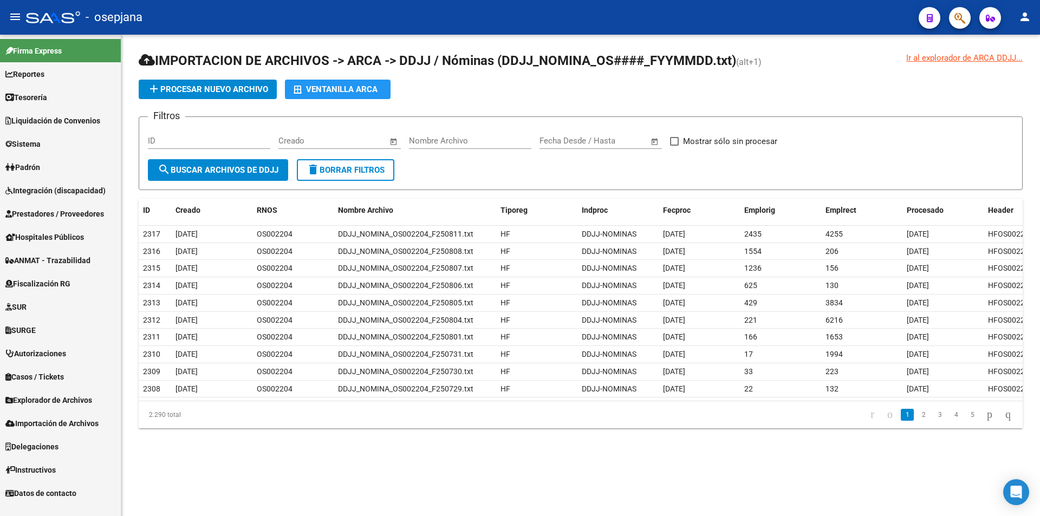
scroll to position [0, 0]
click at [54, 279] on span "Fiscalización RG" at bounding box center [37, 284] width 65 height 12
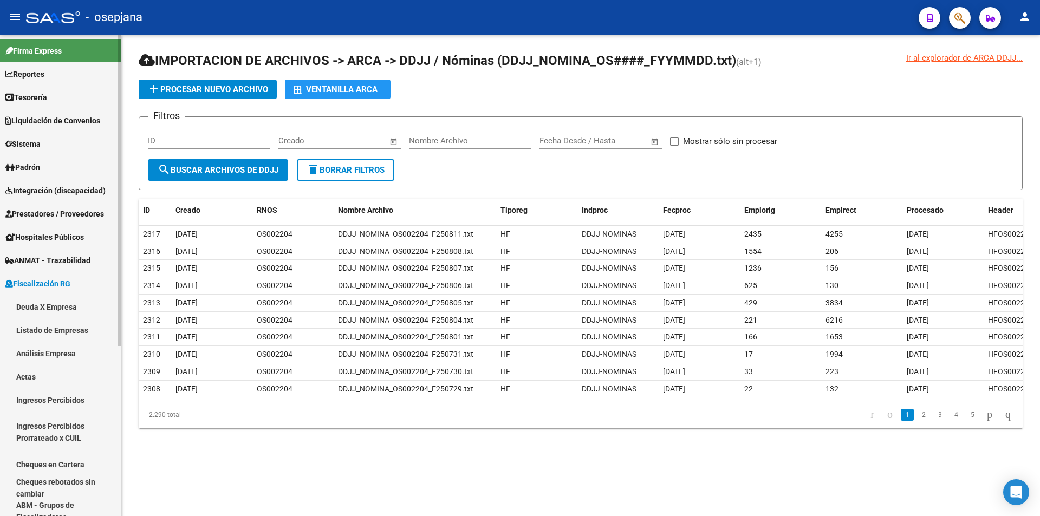
click at [40, 307] on link "Deuda X Empresa" at bounding box center [60, 306] width 121 height 23
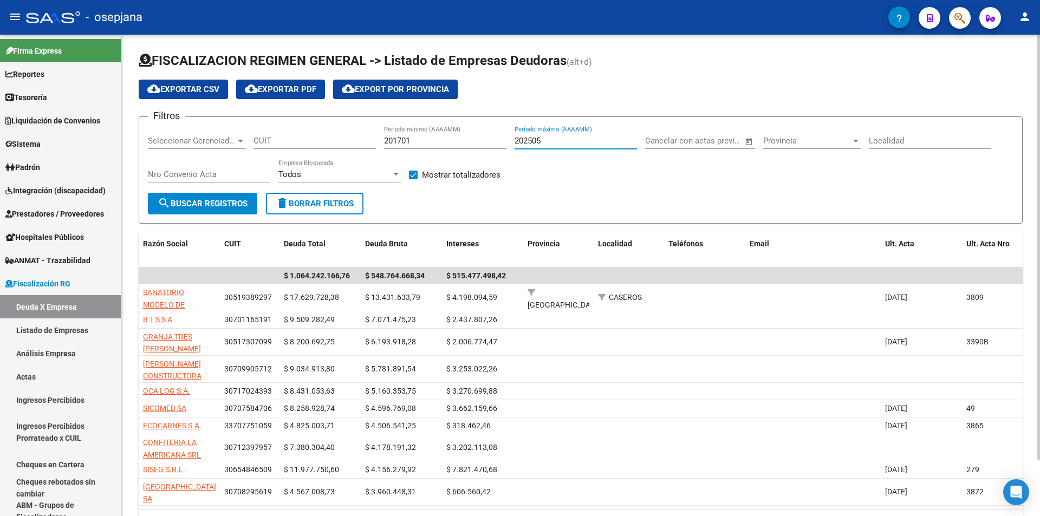
click at [541, 141] on input "202505" at bounding box center [576, 141] width 122 height 10
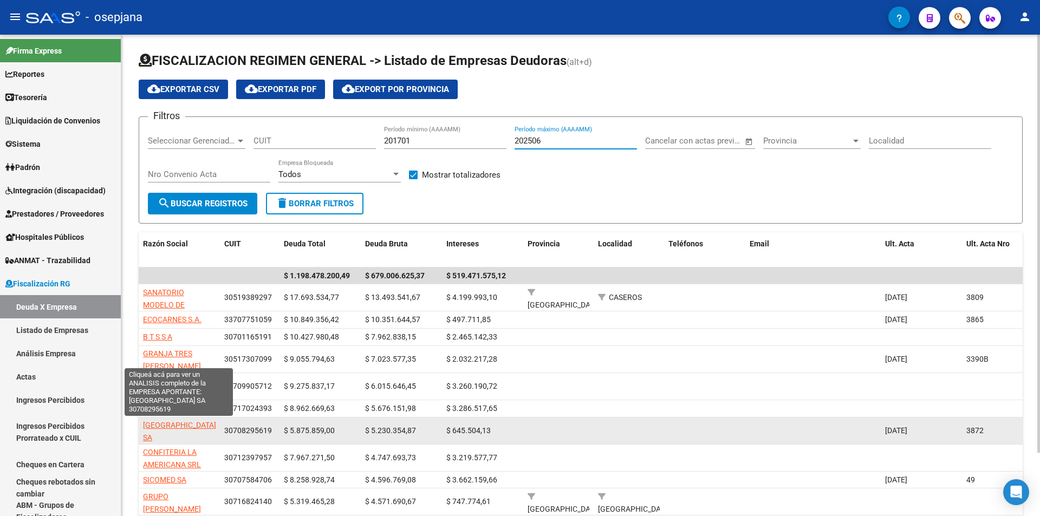
type input "202506"
click at [166, 426] on span "[GEOGRAPHIC_DATA] SA" at bounding box center [179, 431] width 73 height 21
type textarea "30708295619"
